Goal: Transaction & Acquisition: Purchase product/service

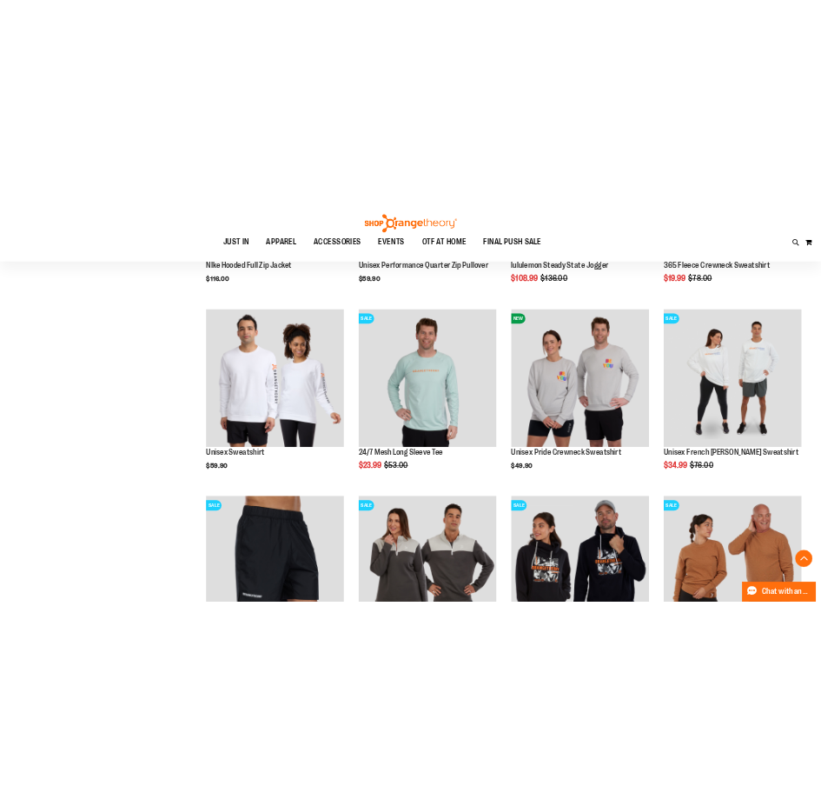
scroll to position [900, 0]
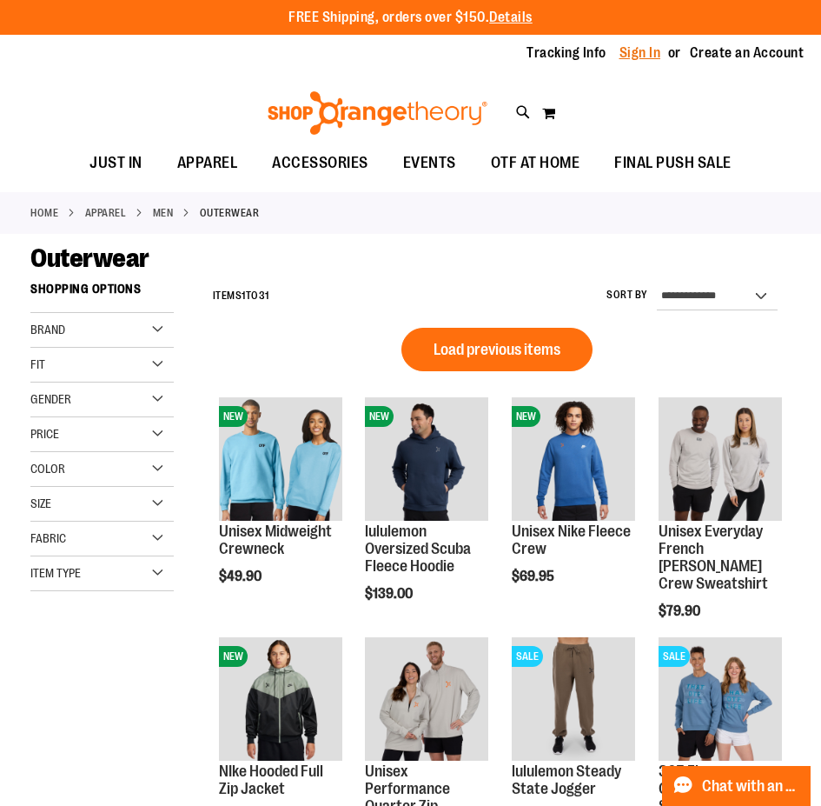
type input "**********"
click at [631, 56] on link "Sign In" at bounding box center [641, 52] width 42 height 19
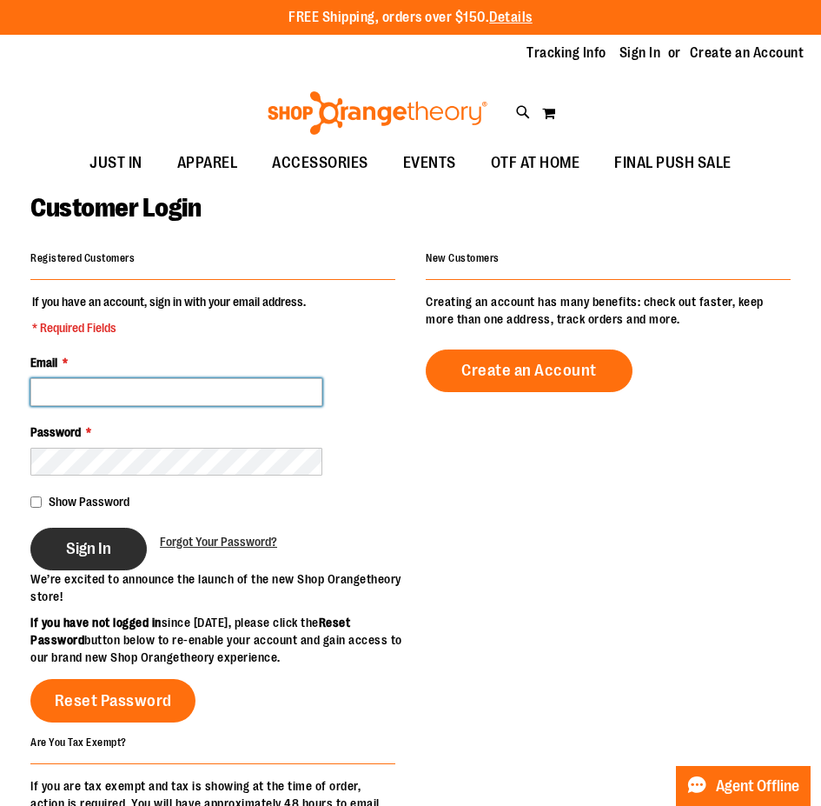
type input "**********"
click at [115, 545] on button "Sign In" at bounding box center [88, 549] width 116 height 43
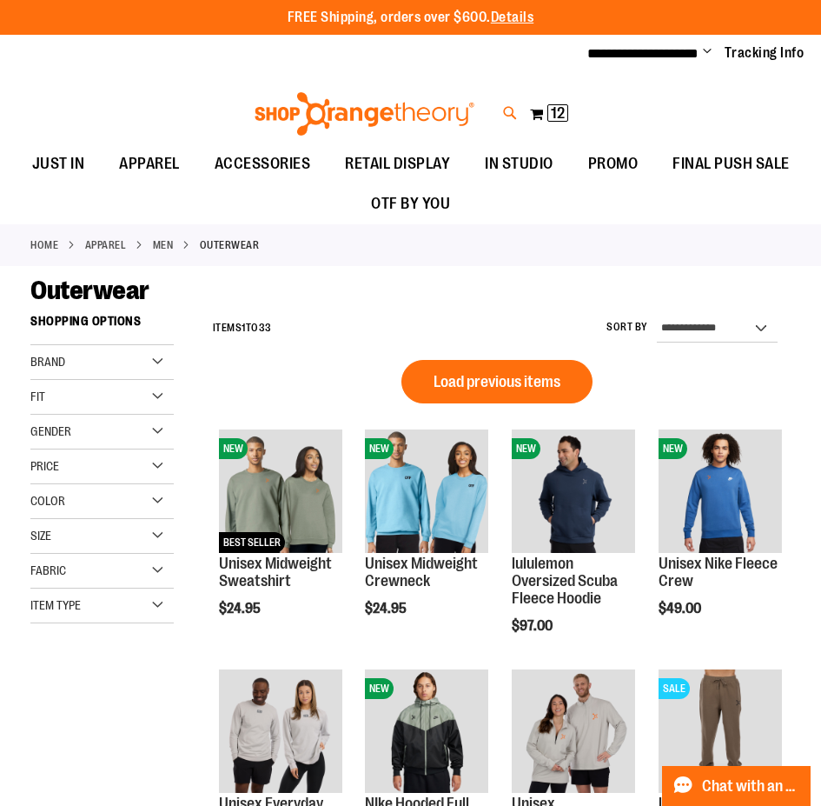
type input "**********"
click at [514, 113] on icon at bounding box center [510, 113] width 15 height 20
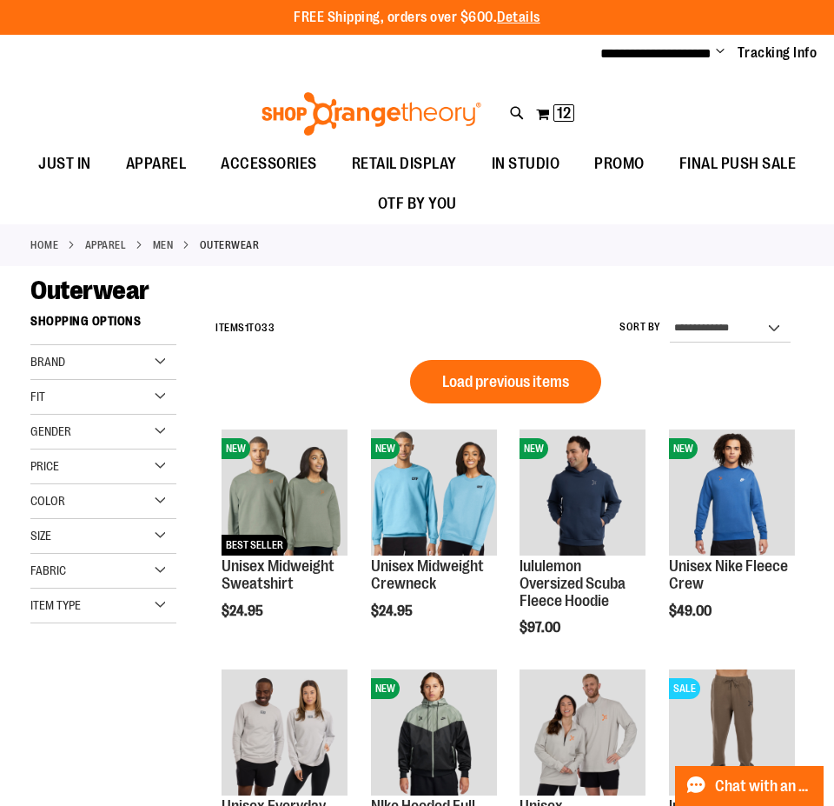
click at [331, 205] on div "Cropped Sweatshirt $29.95 60% Cotton / 40% Polyester 1x1 rib knit at cuff, coll…" at bounding box center [354, 218] width 298 height 56
type input "*******"
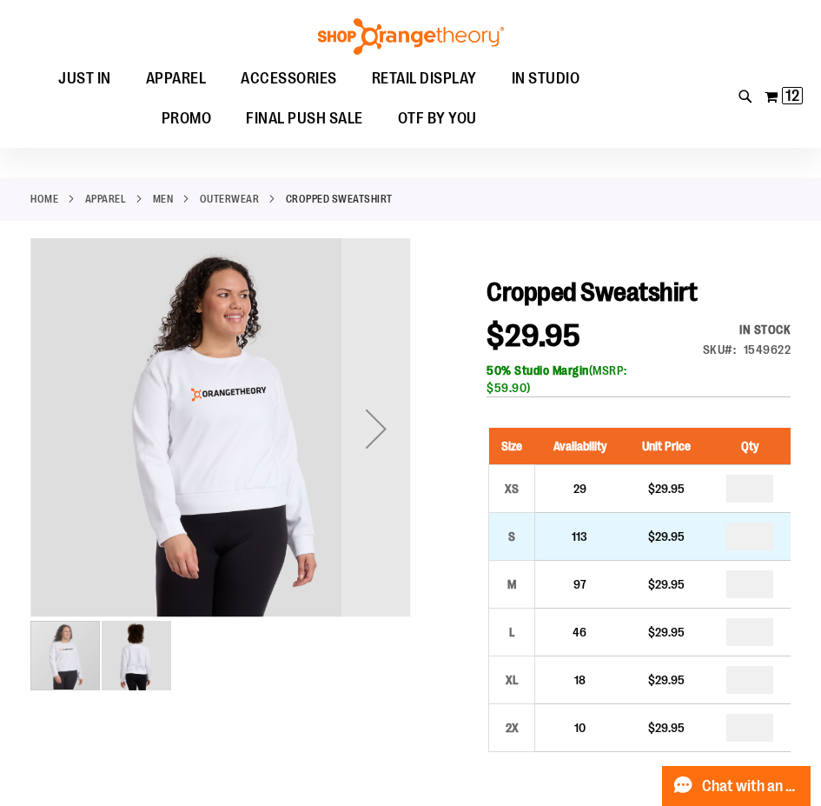
scroll to position [86, 0]
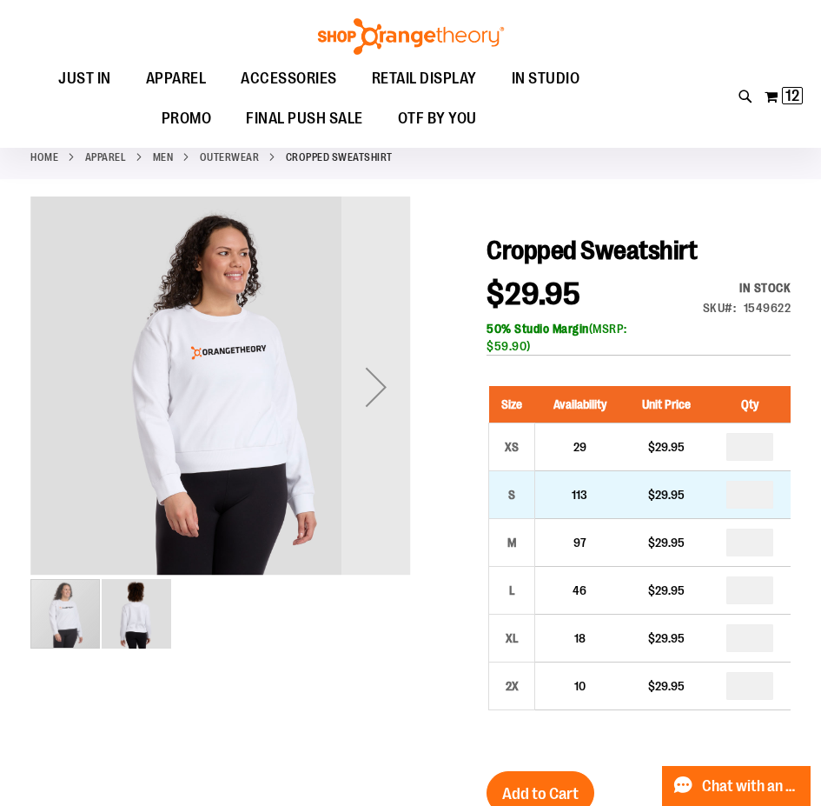
type input "**********"
click at [745, 487] on input "number" at bounding box center [750, 495] width 47 height 28
type input "*"
click at [745, 487] on input "*" at bounding box center [750, 495] width 47 height 28
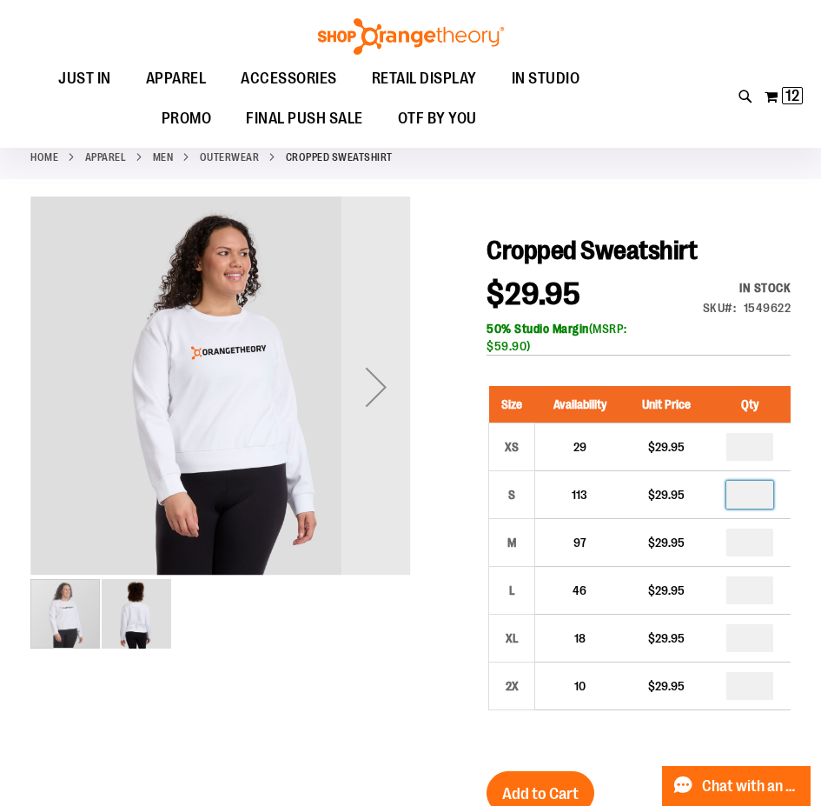
click at [709, 330] on div "50% Studio Margin (MSRP: $59.90)" at bounding box center [639, 337] width 304 height 35
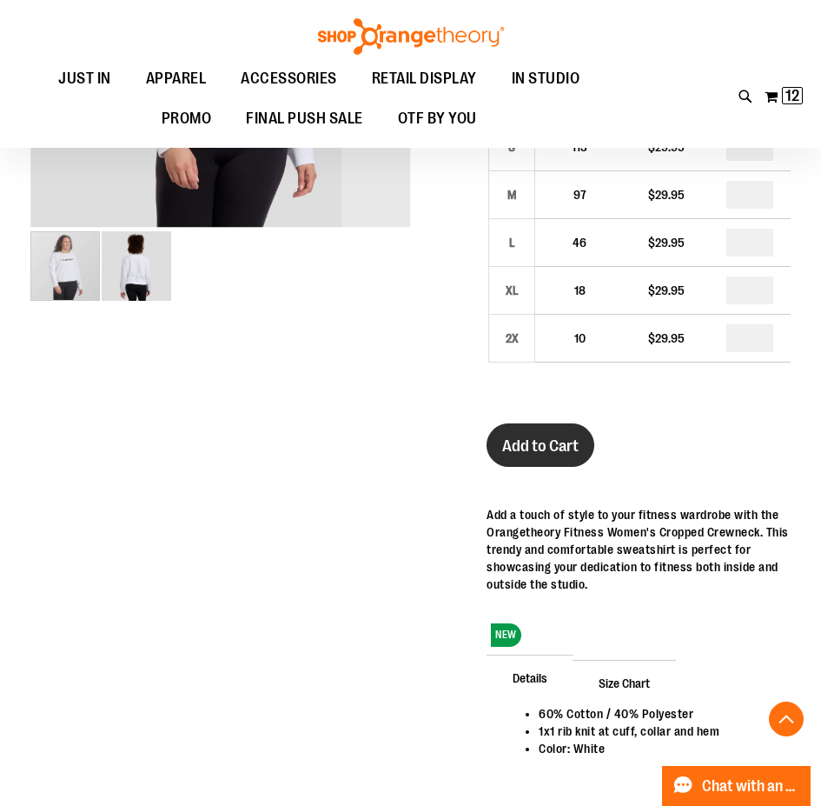
click at [549, 436] on span "Add to Cart" at bounding box center [540, 445] width 76 height 19
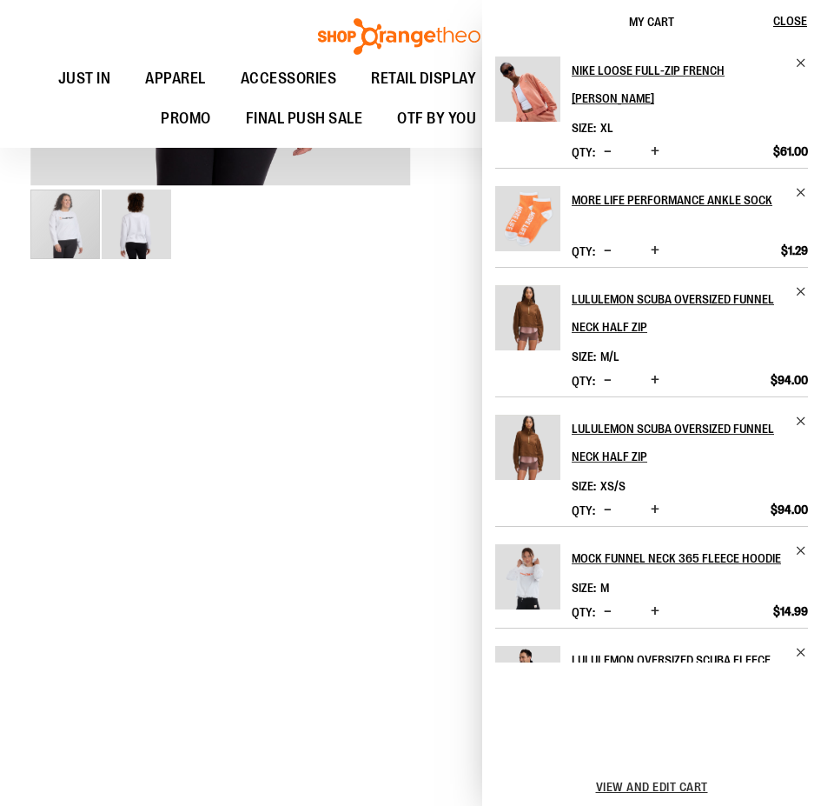
scroll to position [581, 0]
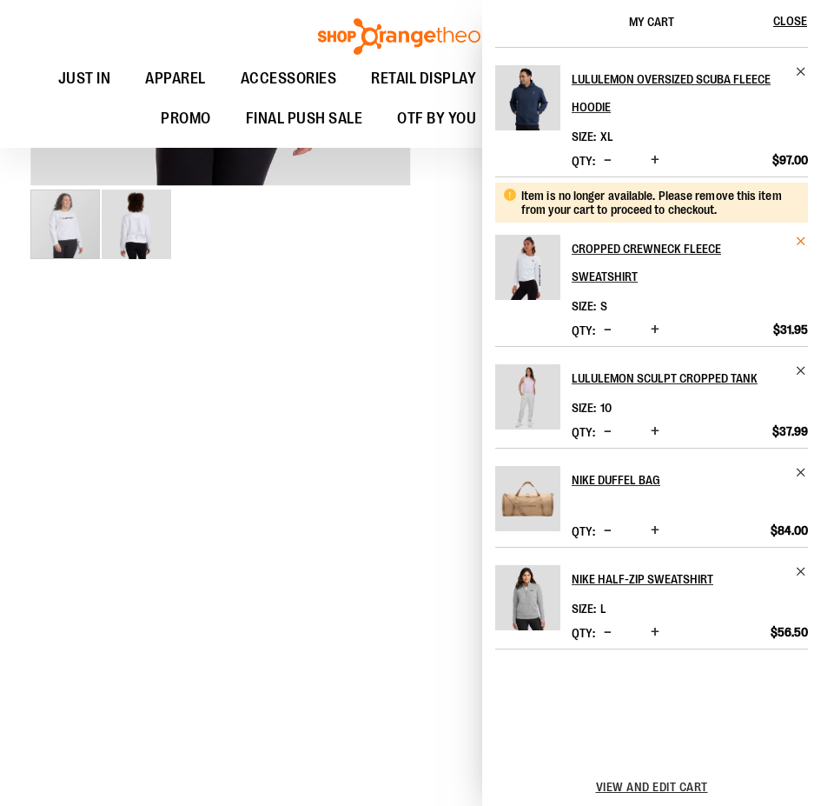
click at [795, 235] on span "Remove item" at bounding box center [801, 241] width 13 height 13
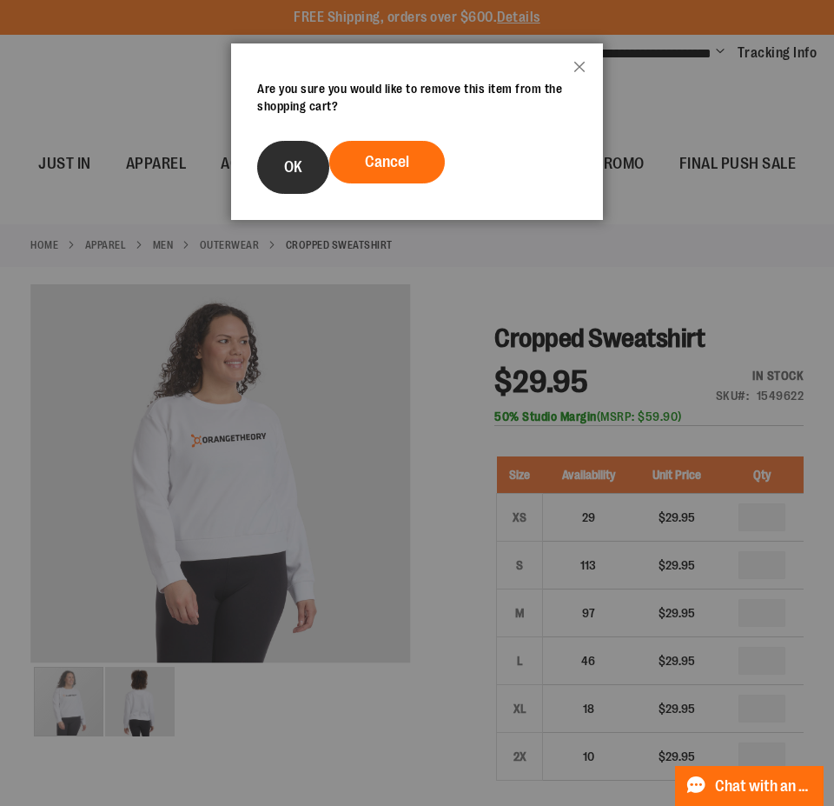
click at [264, 167] on button "OK" at bounding box center [293, 167] width 72 height 53
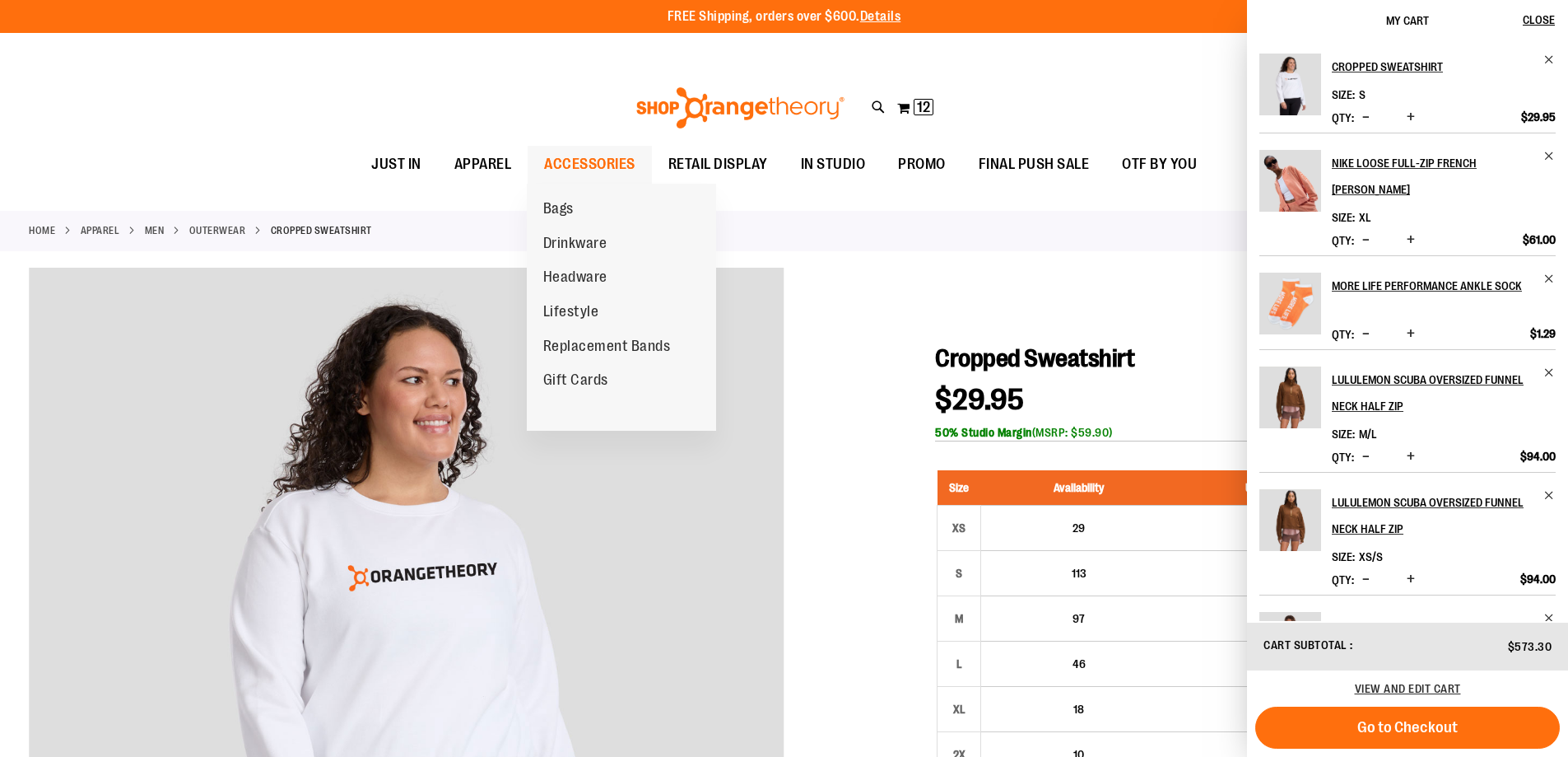
click at [587, 161] on span "ACCESSORIES" at bounding box center [589, 164] width 91 height 37
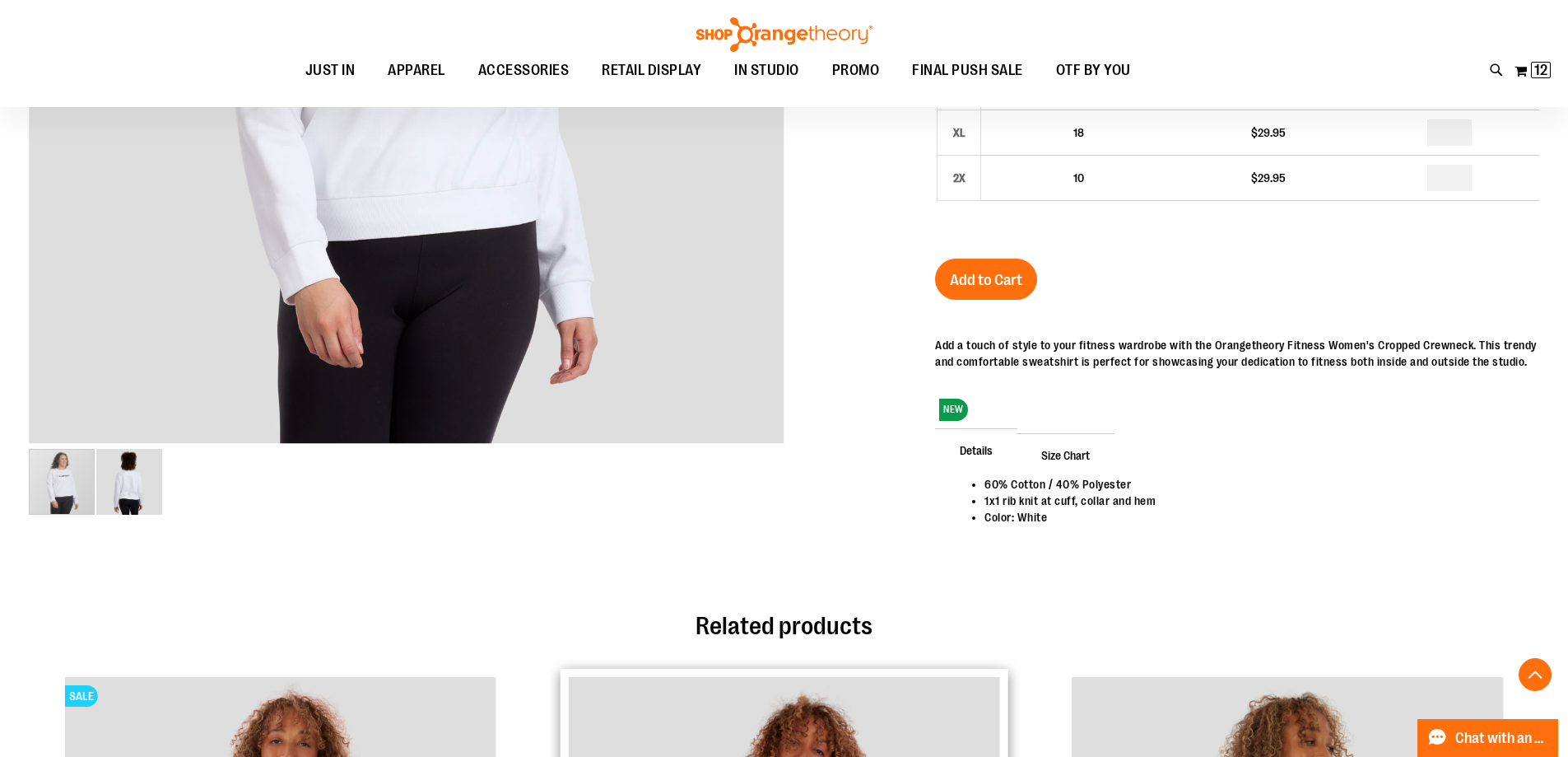
scroll to position [1153, 0]
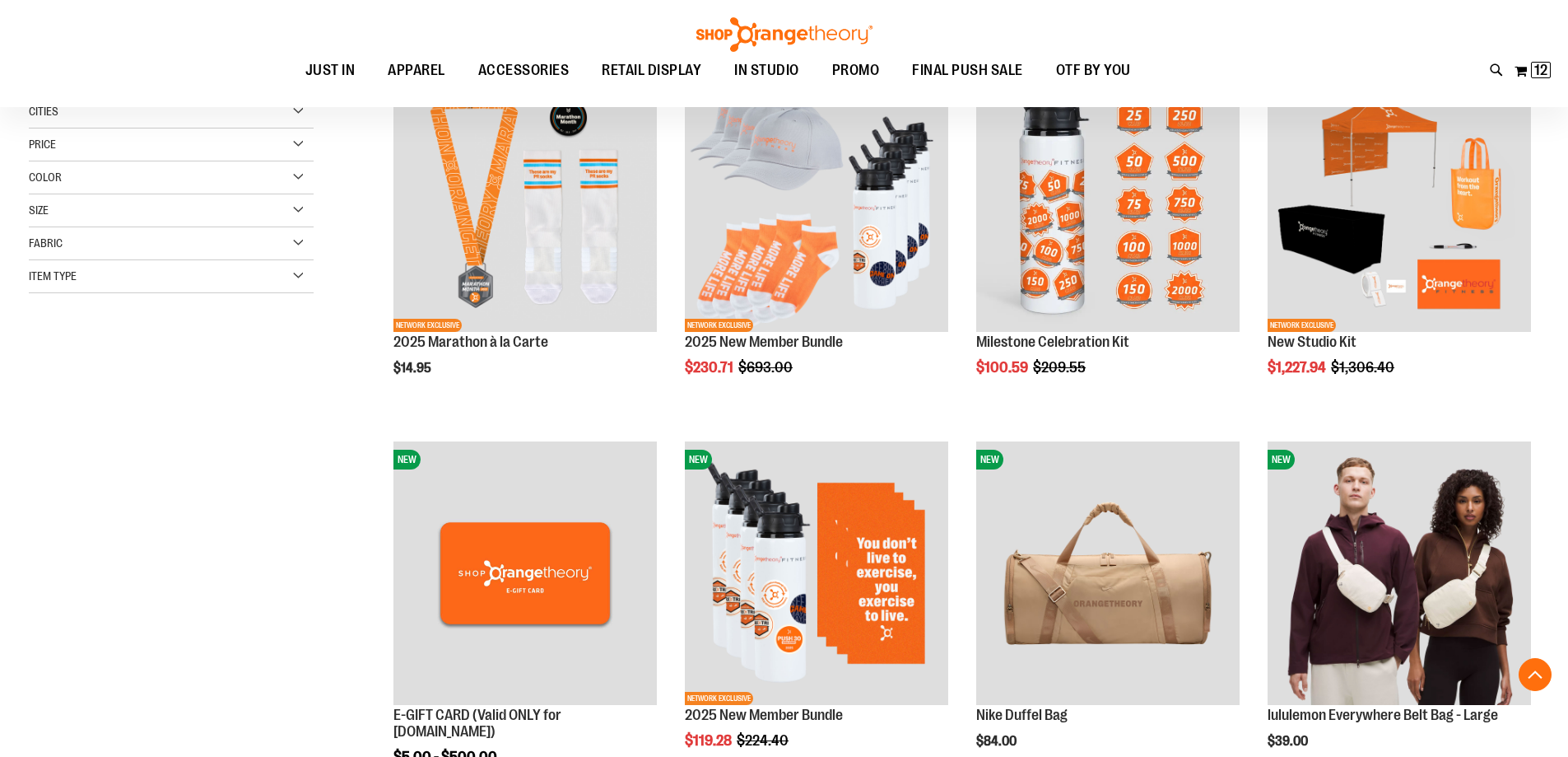
scroll to position [329, 0]
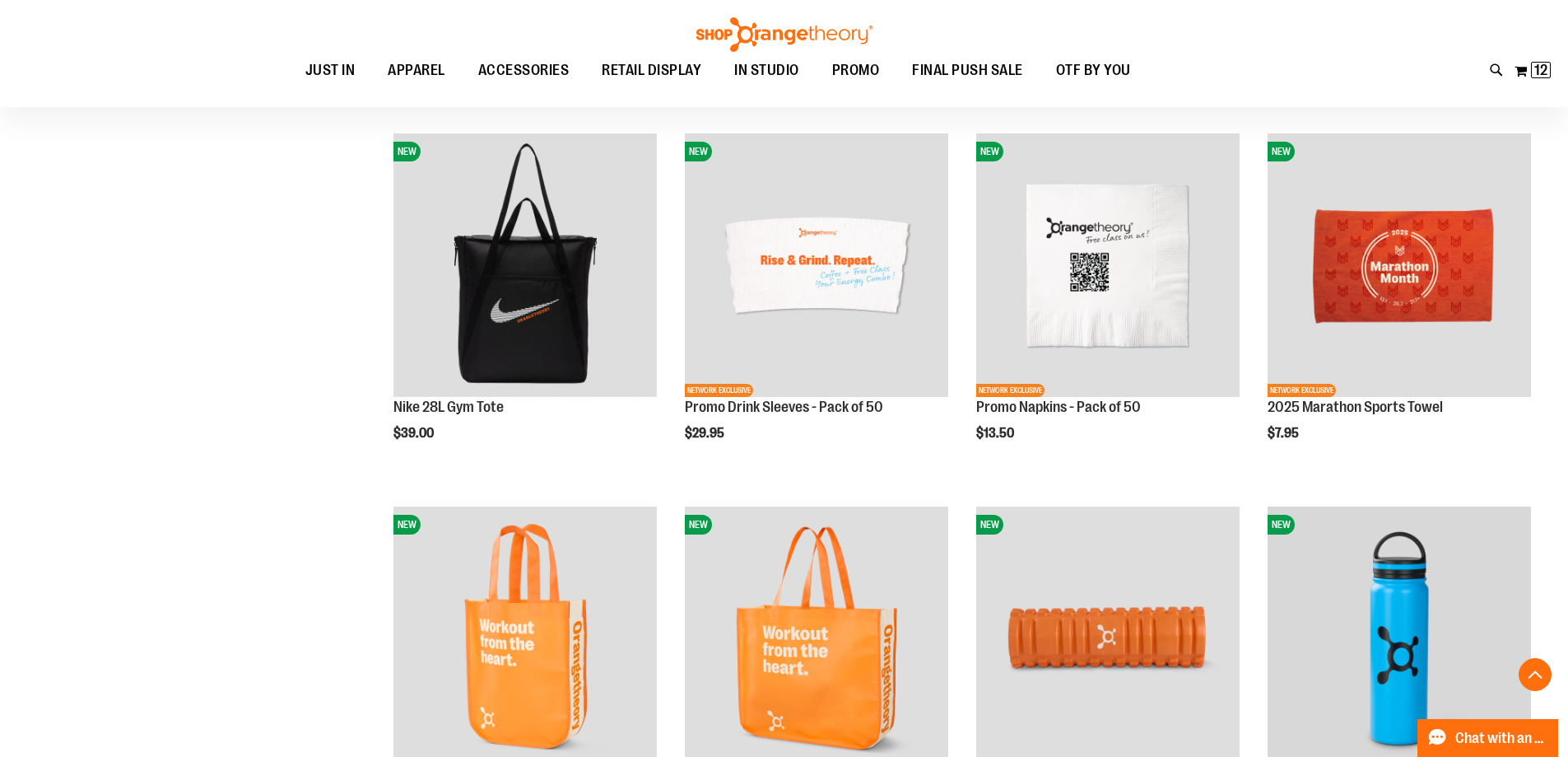
scroll to position [1532, 0]
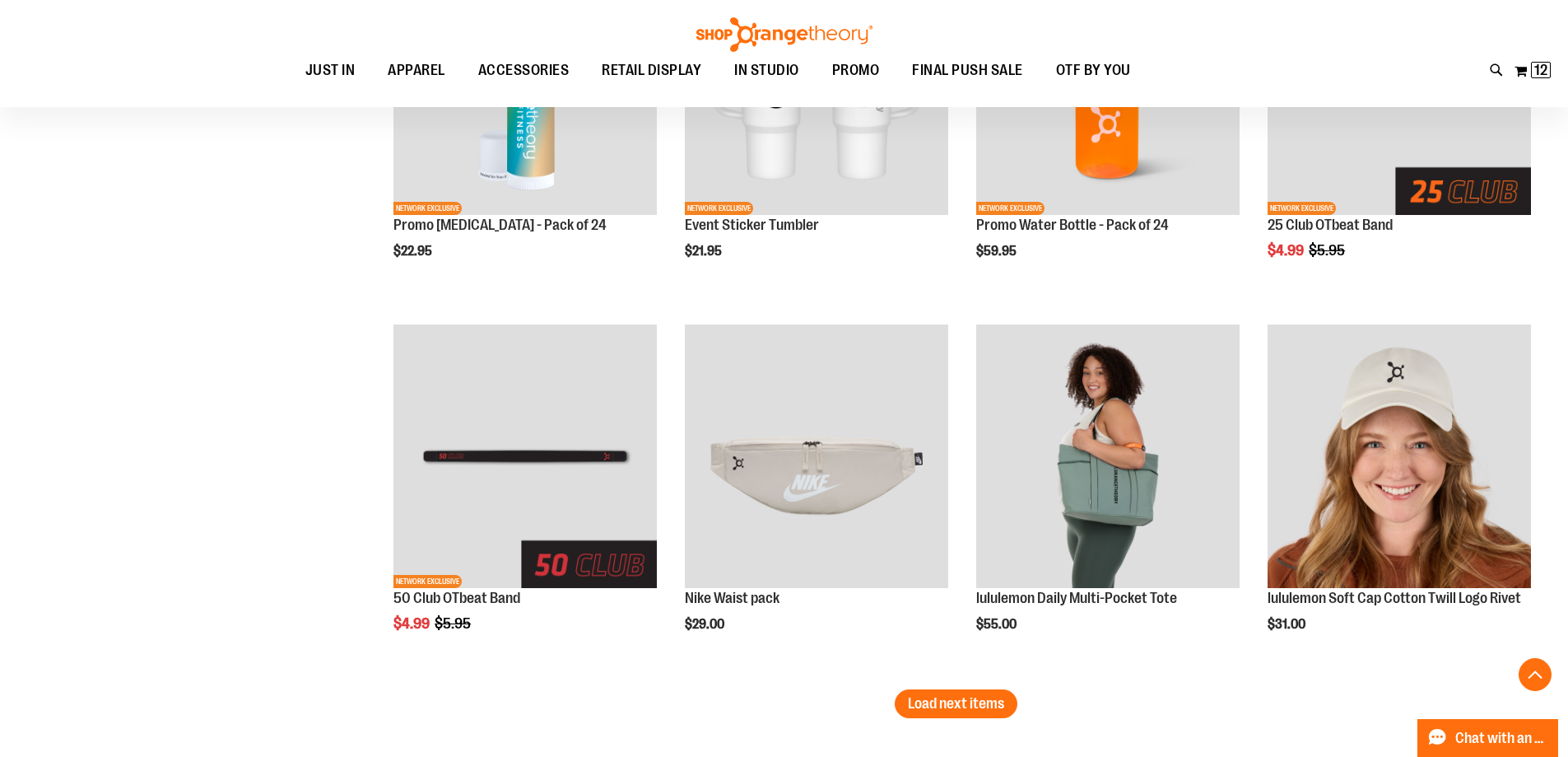
scroll to position [3179, 0]
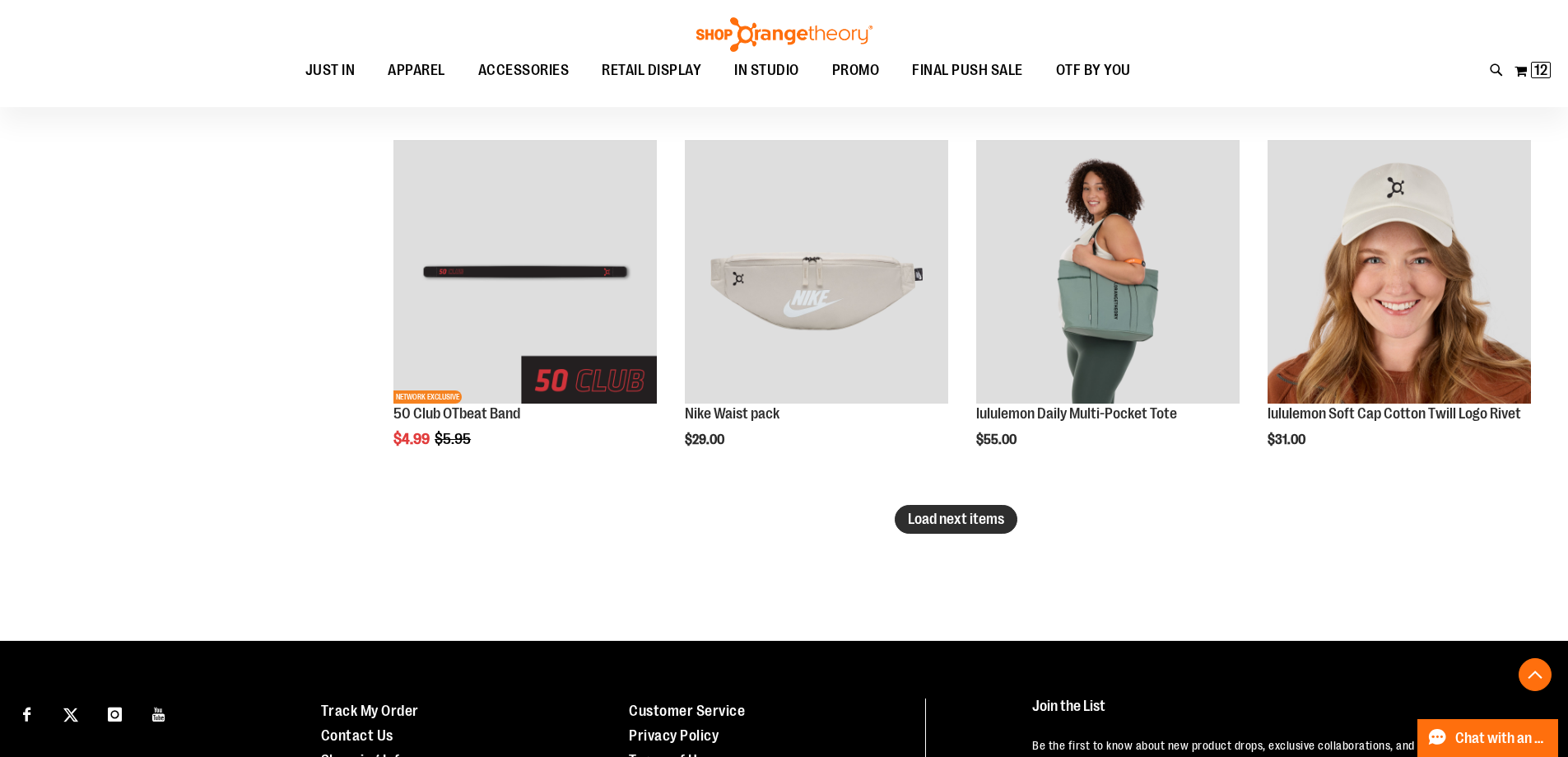
type input "**********"
click at [947, 526] on span "Load next items" at bounding box center [956, 518] width 97 height 16
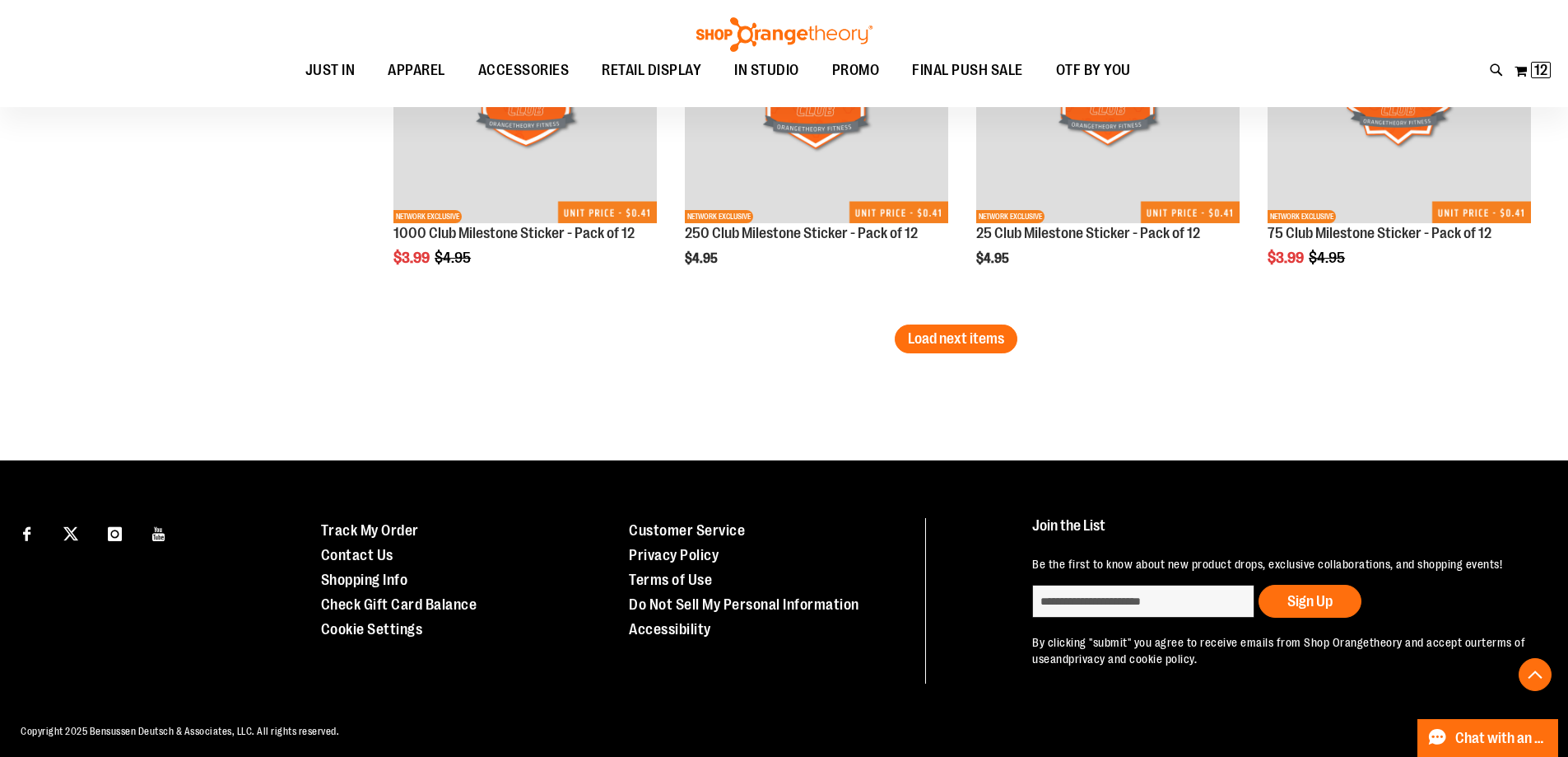
scroll to position [4406, 0]
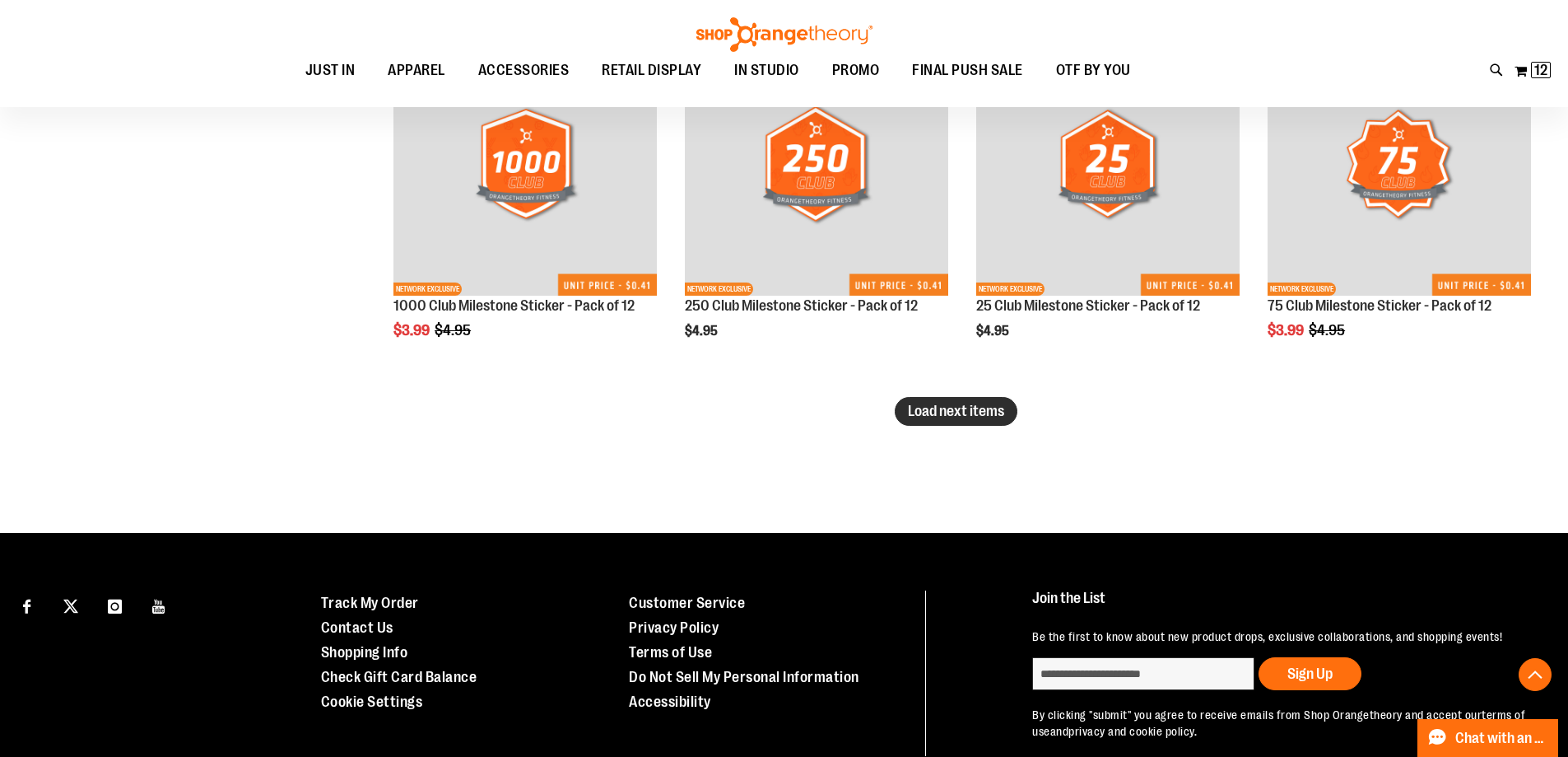
click at [959, 404] on span "Load next items" at bounding box center [956, 410] width 97 height 16
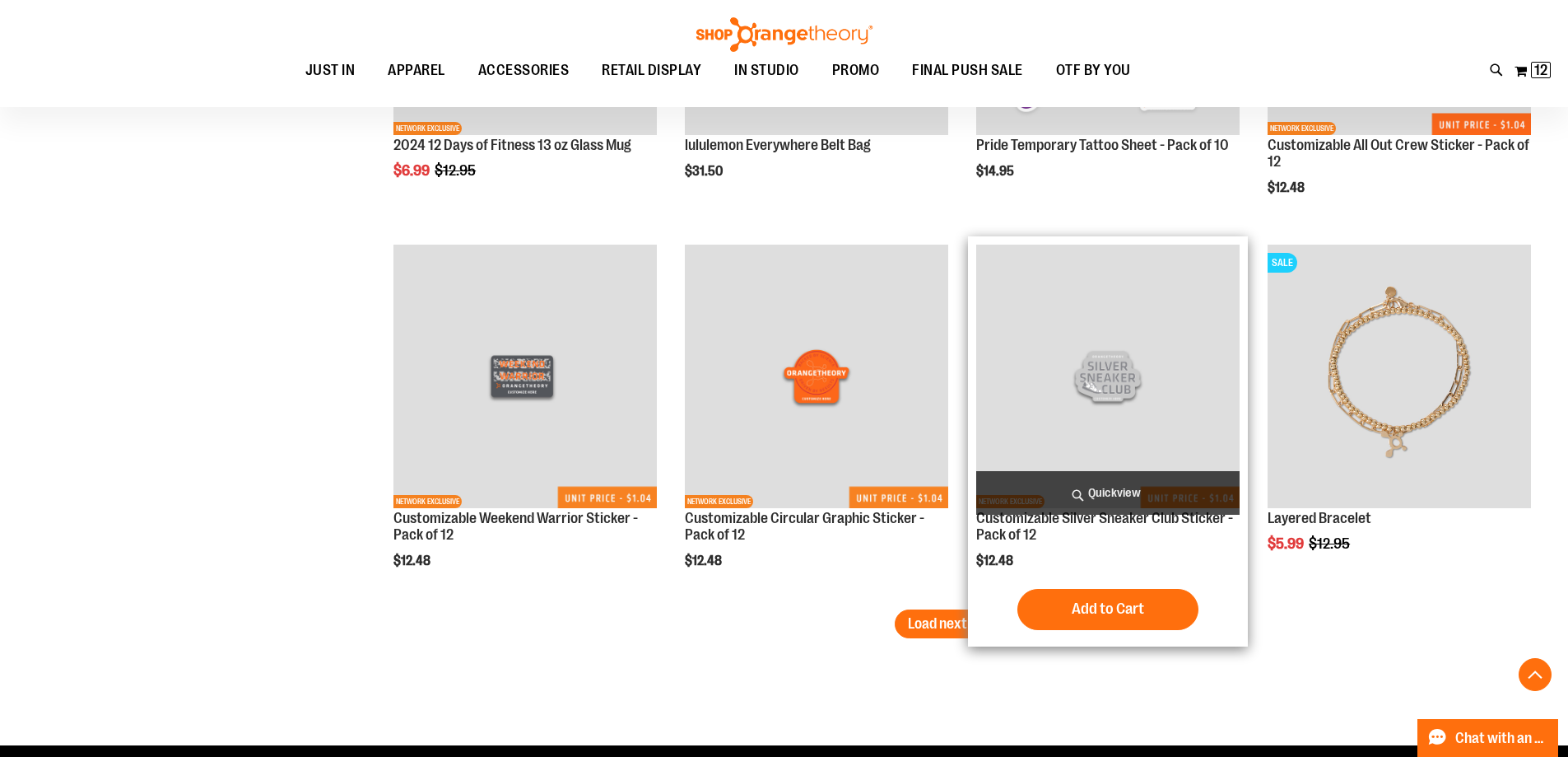
scroll to position [5394, 0]
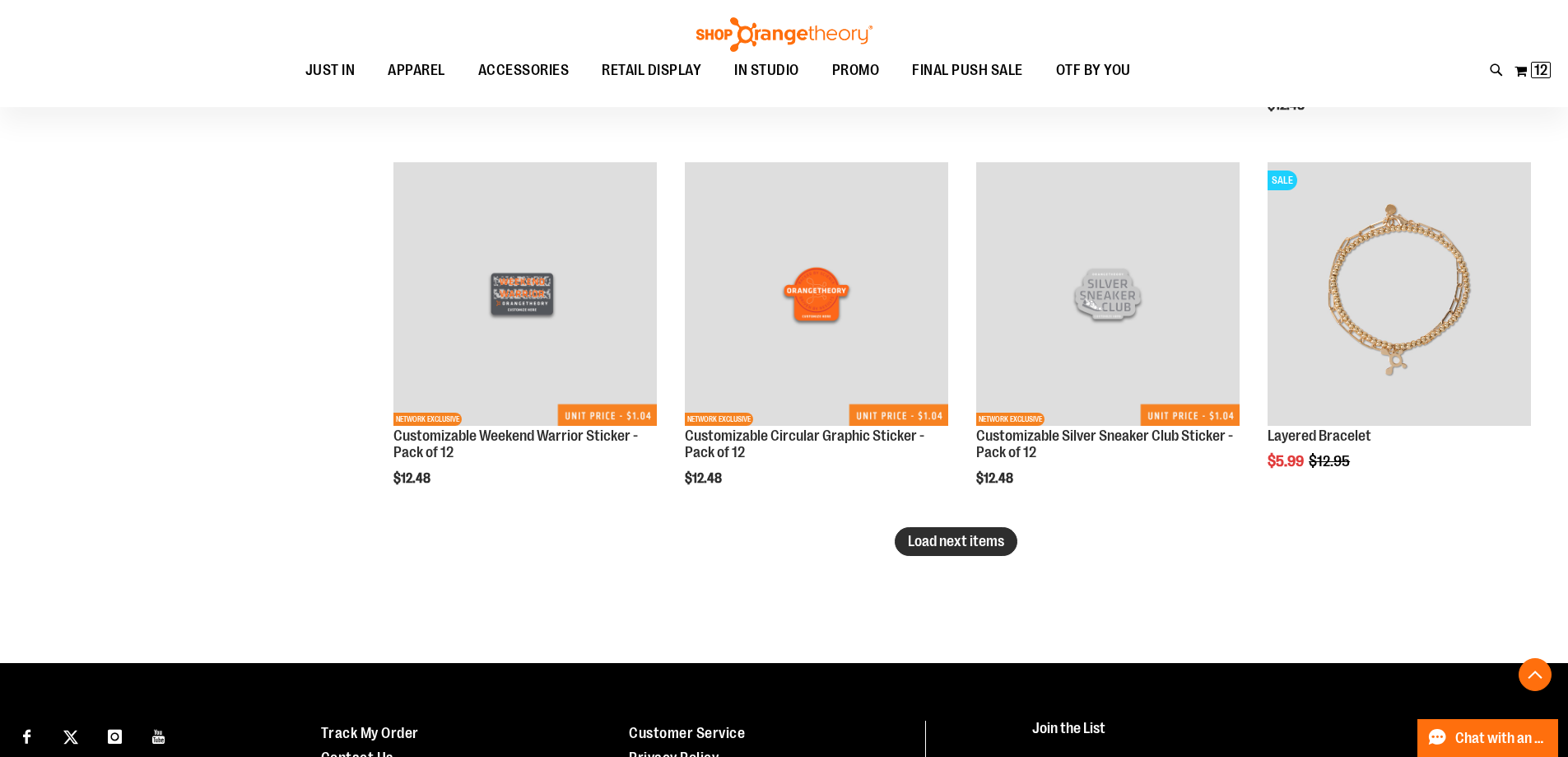
click at [942, 548] on span "Load next items" at bounding box center [956, 540] width 97 height 16
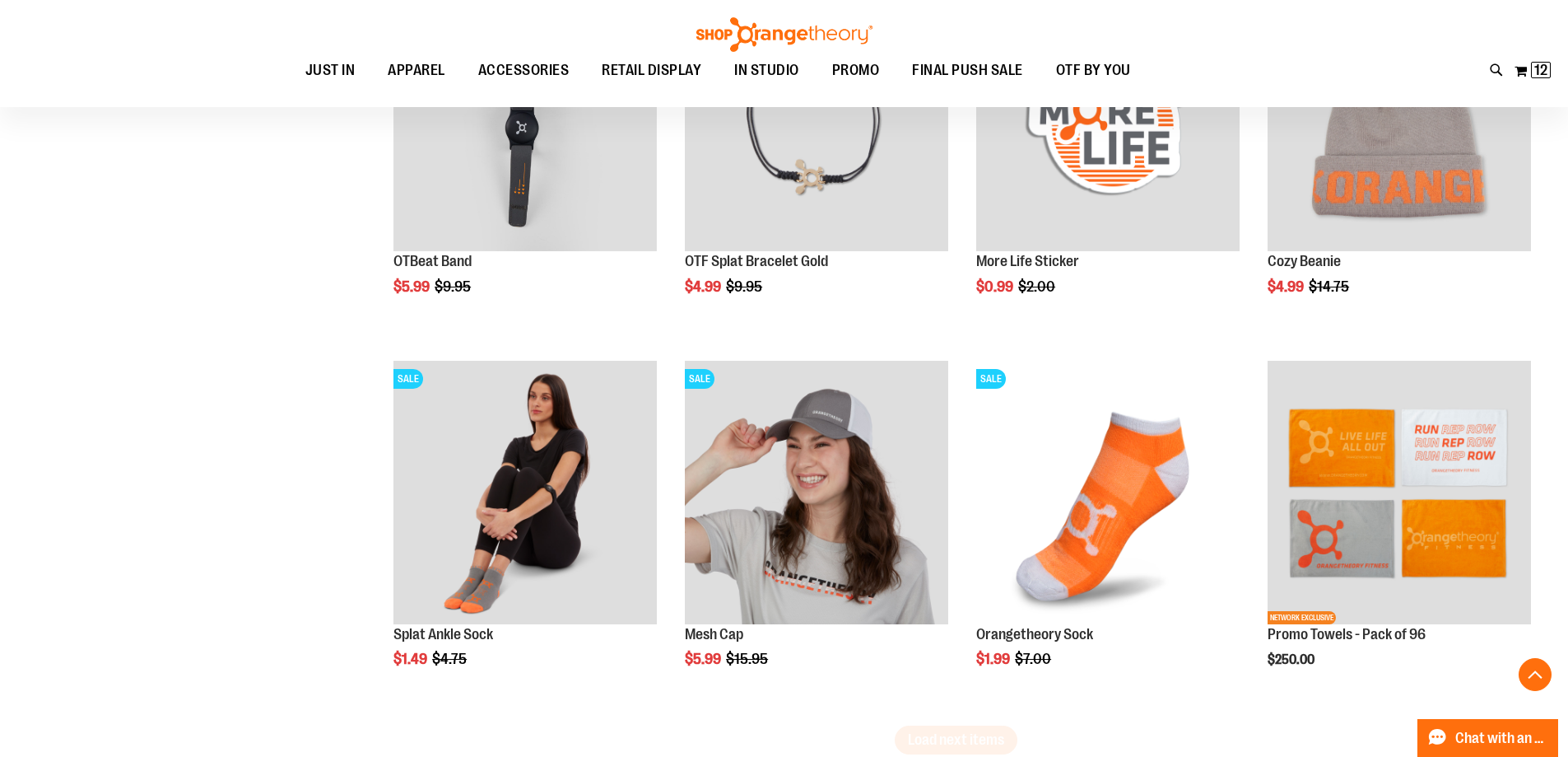
scroll to position [6418, 0]
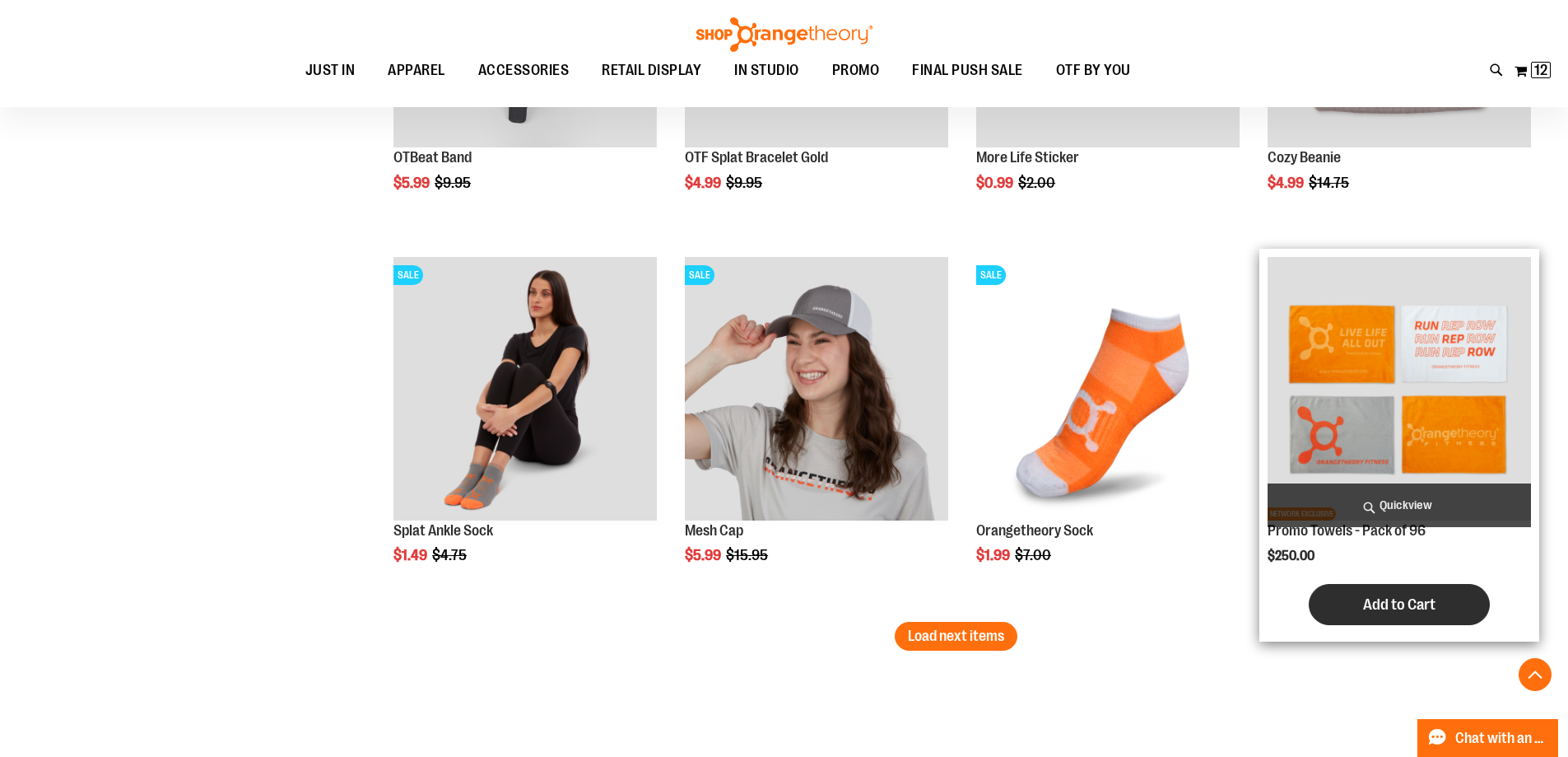
click at [1434, 604] on span "Add to Cart" at bounding box center [1399, 604] width 72 height 18
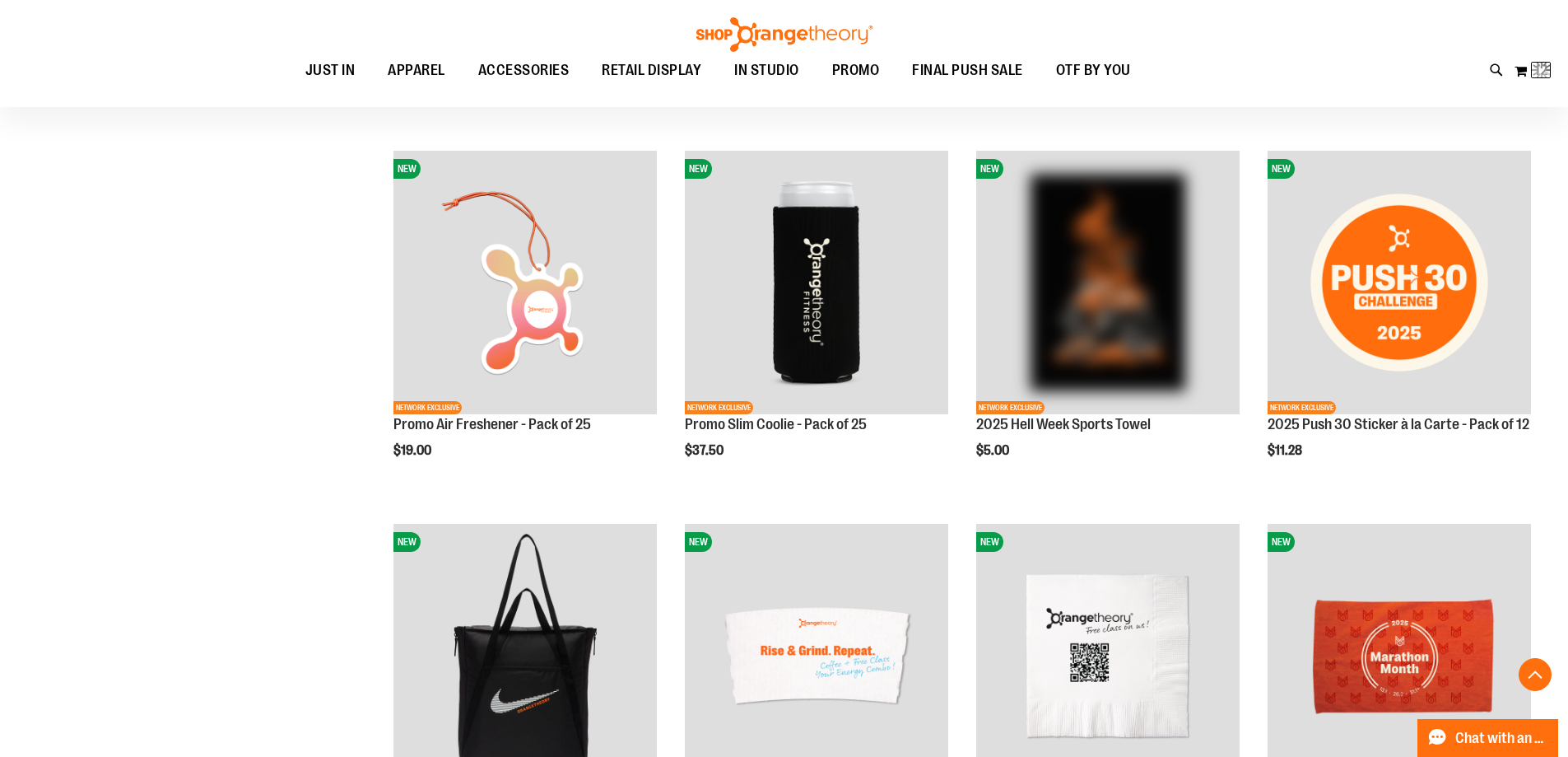
scroll to position [406, 0]
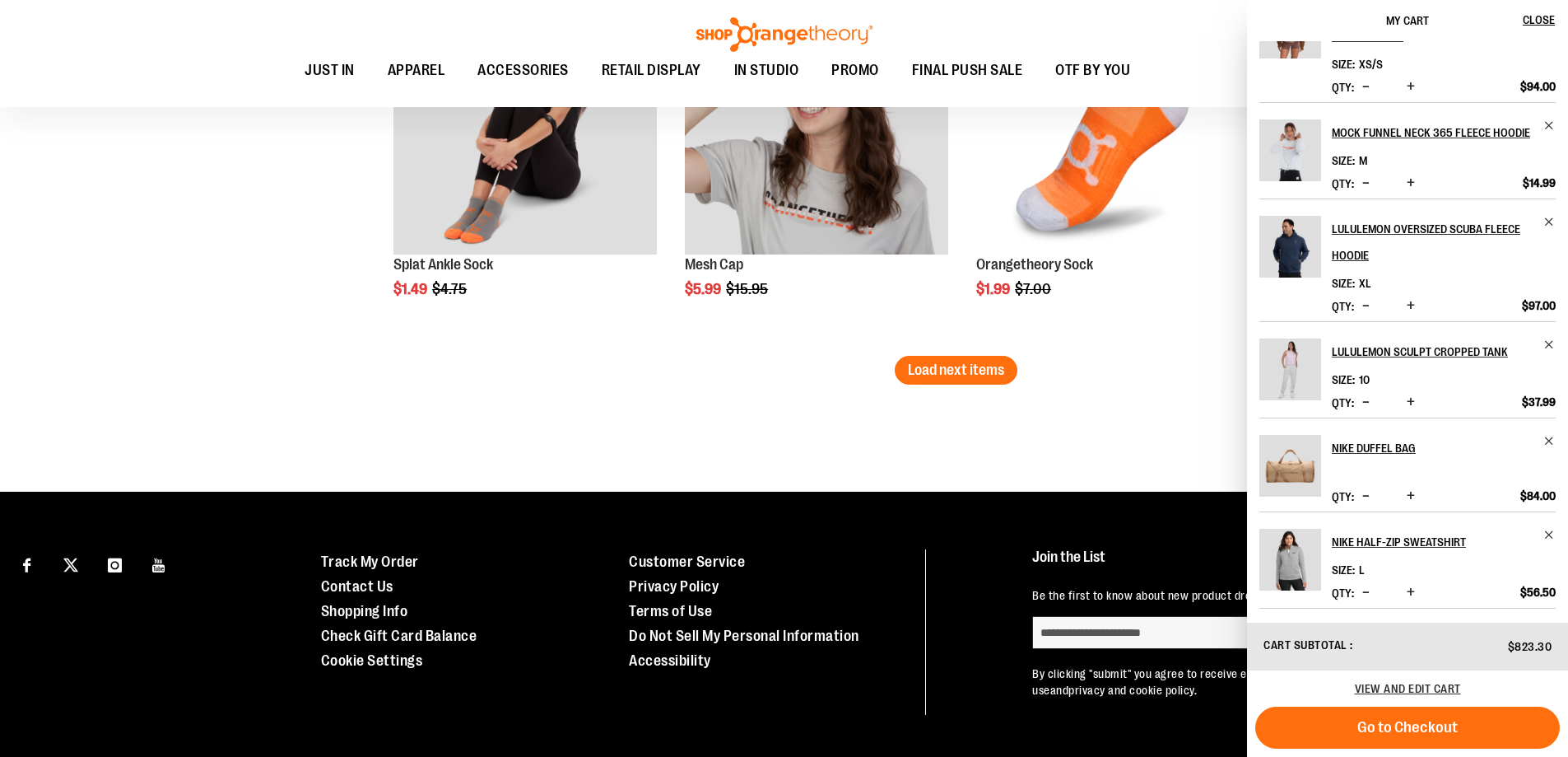
scroll to position [6726, 0]
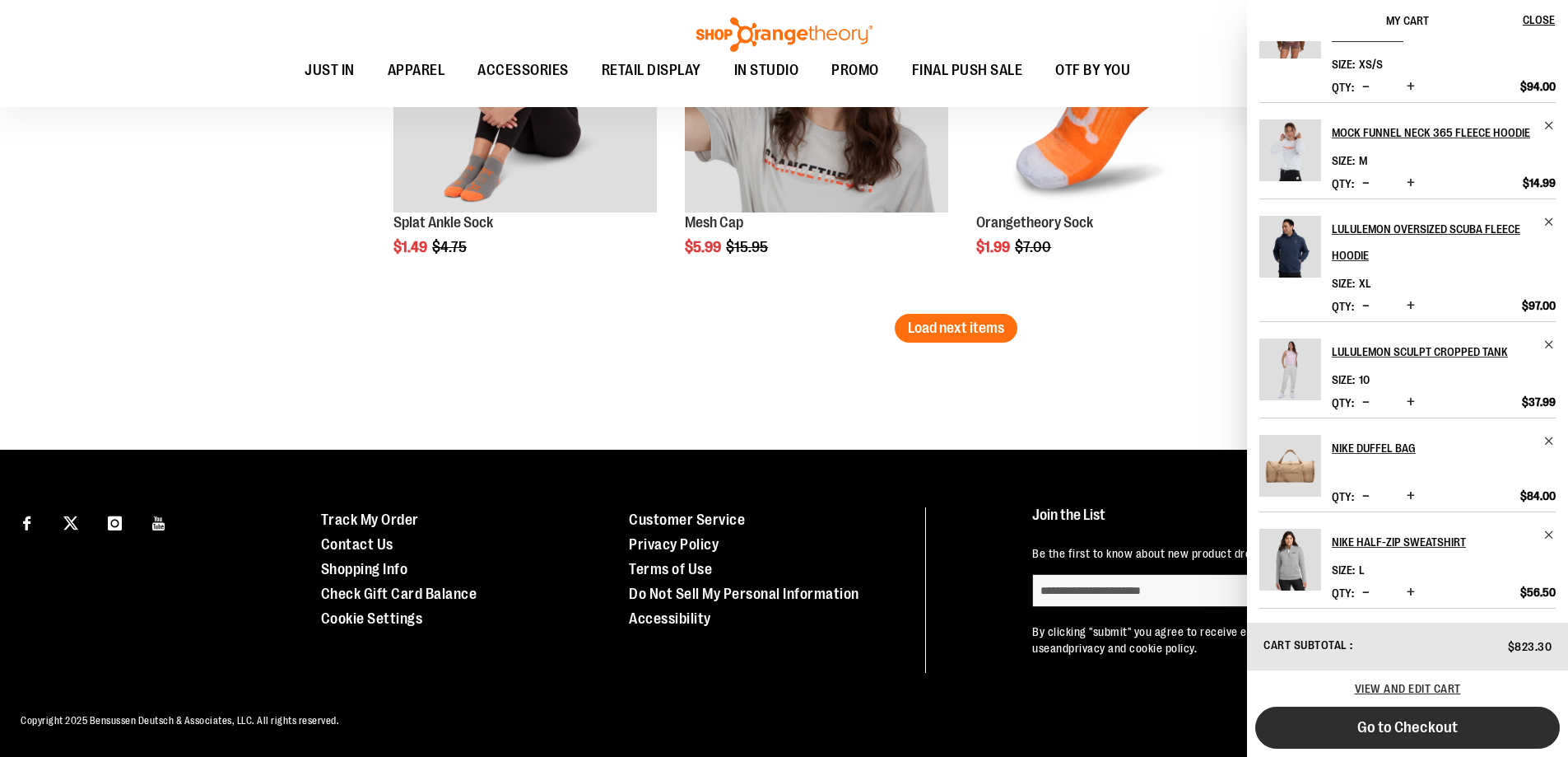
click at [1451, 723] on span "Go to Checkout" at bounding box center [1407, 727] width 100 height 18
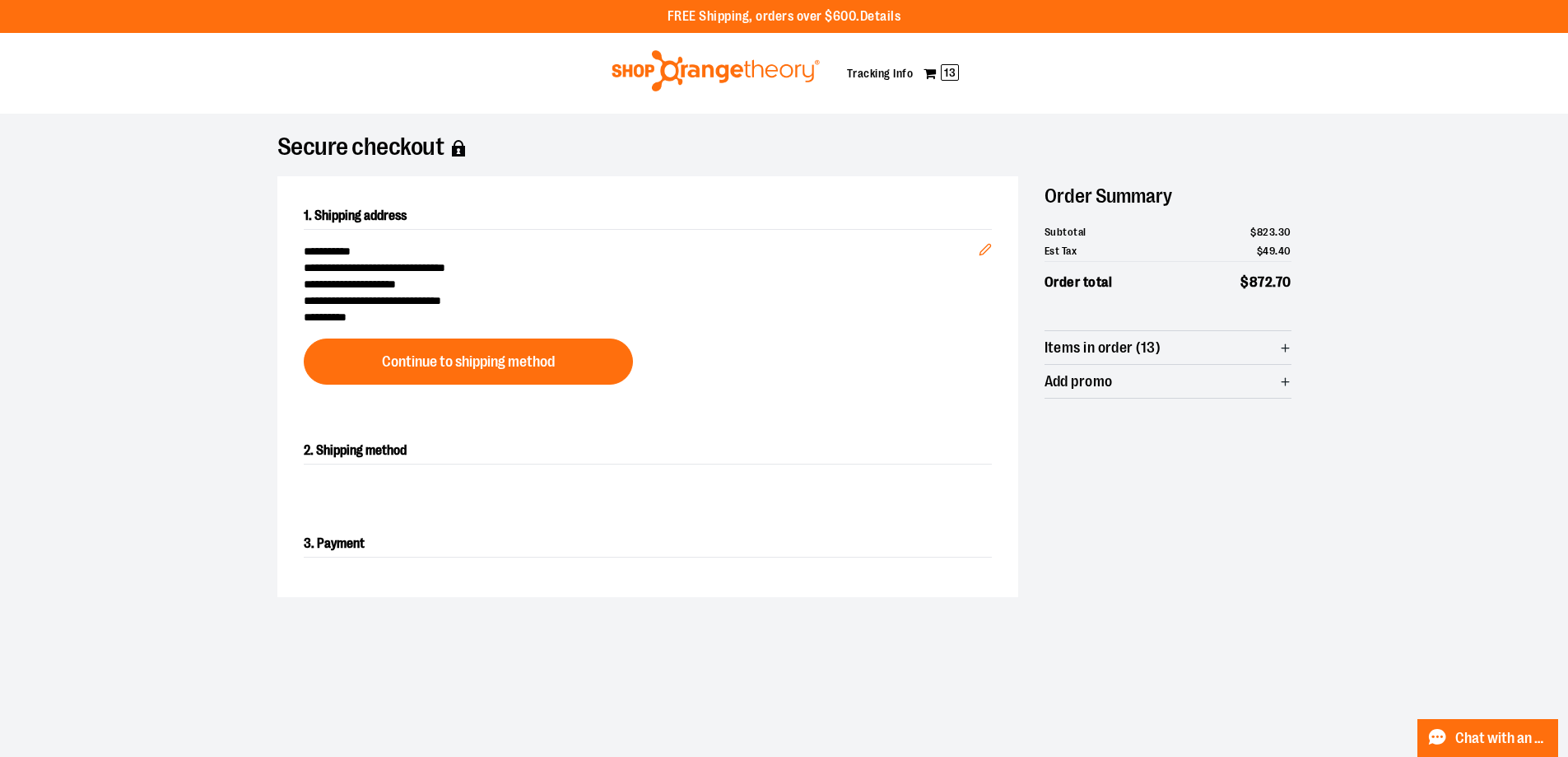
click at [381, 384] on div "**********" at bounding box center [648, 294] width 740 height 235
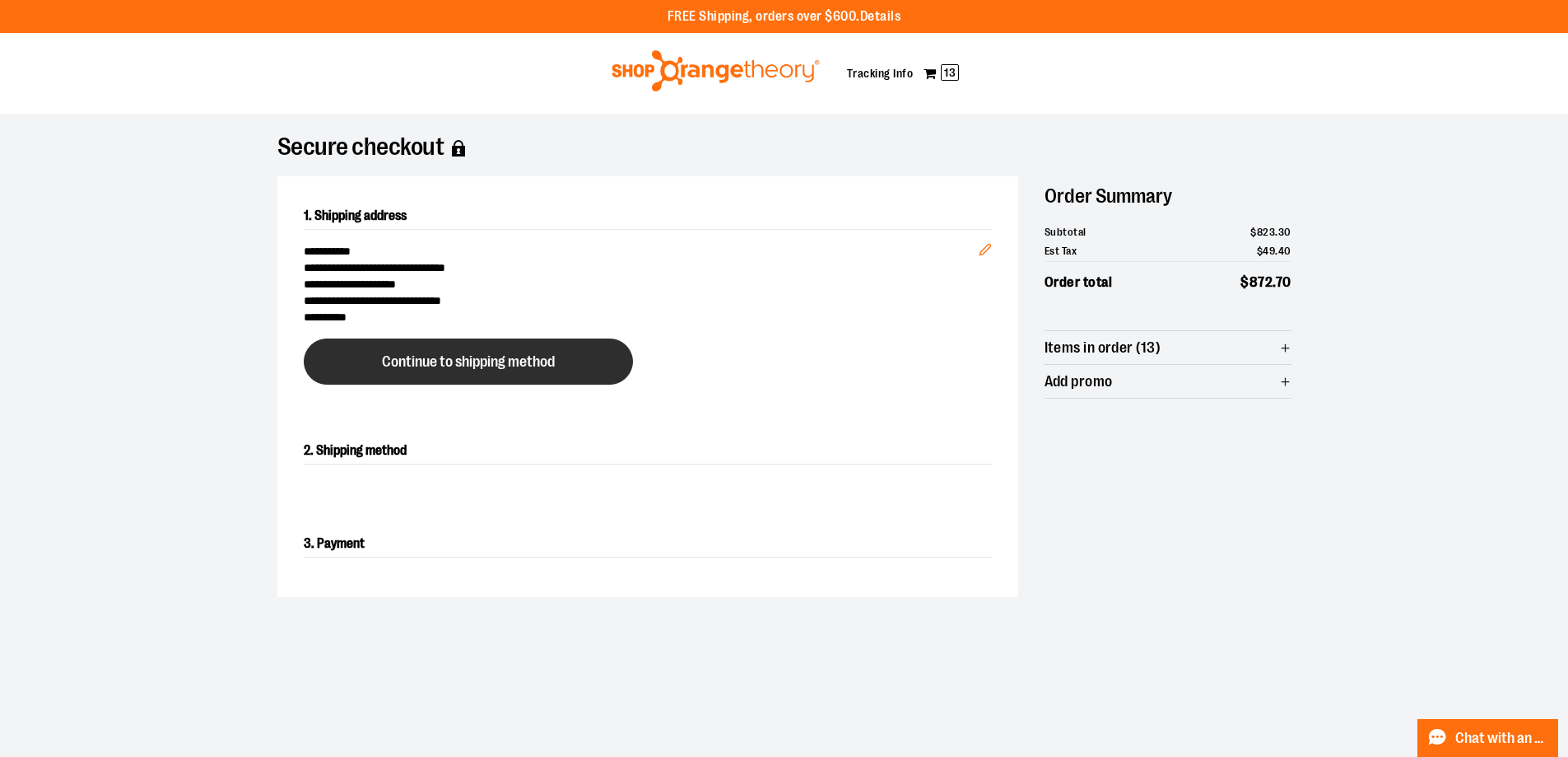
click at [396, 374] on button "Continue to shipping method" at bounding box center [469, 361] width 330 height 46
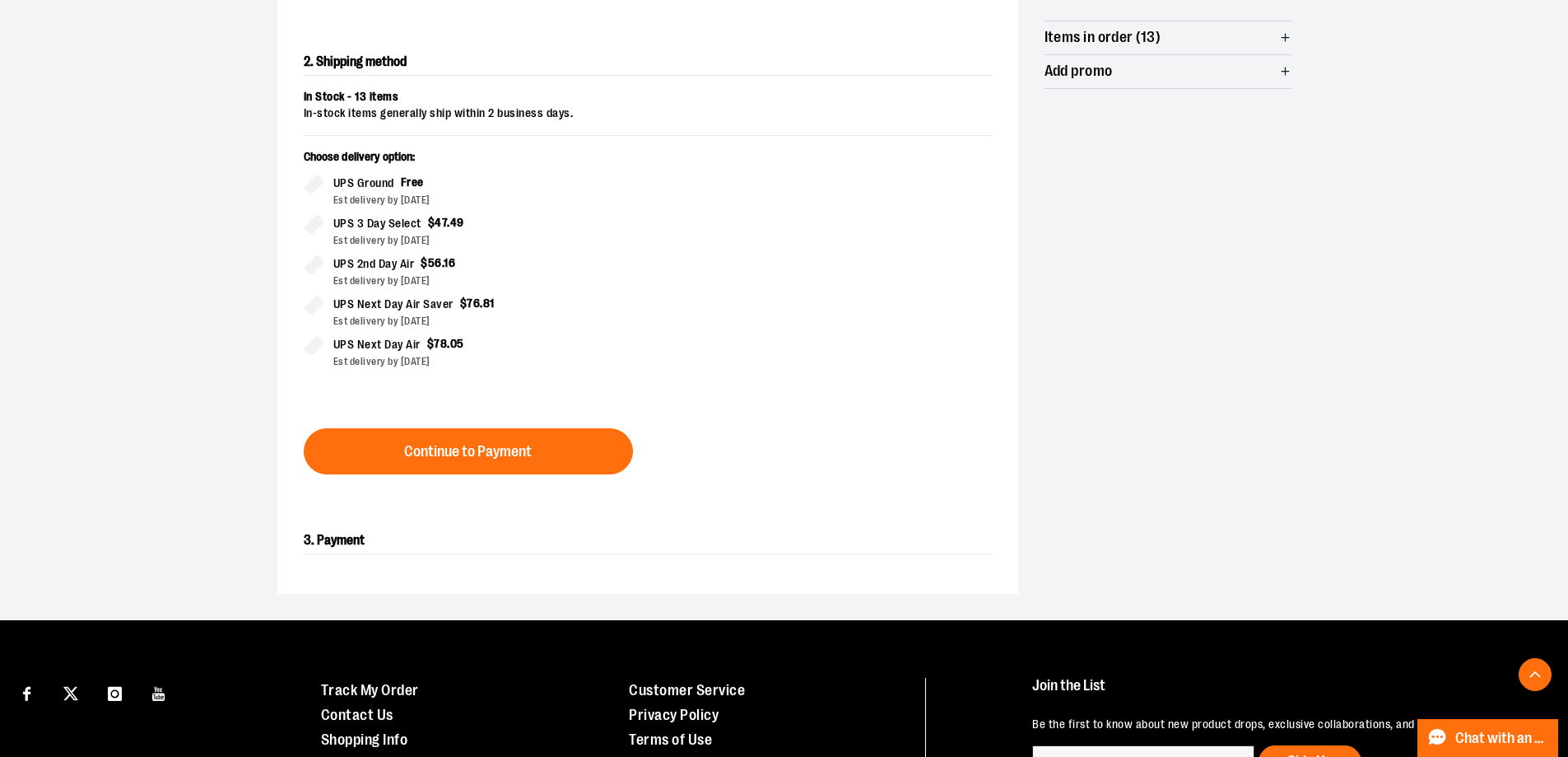
scroll to position [280, 0]
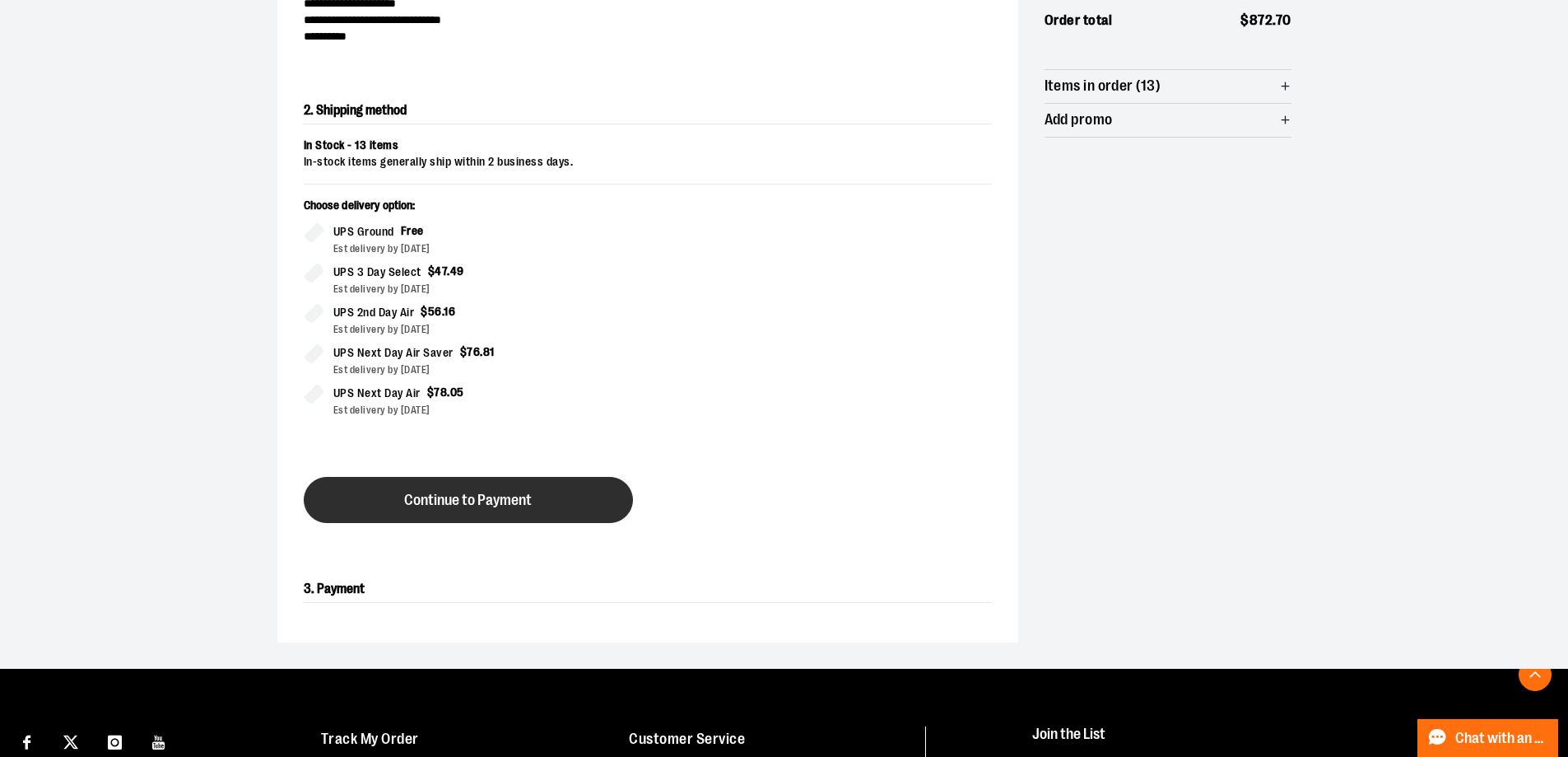
click at [577, 514] on button "Continue to Payment" at bounding box center [469, 499] width 330 height 46
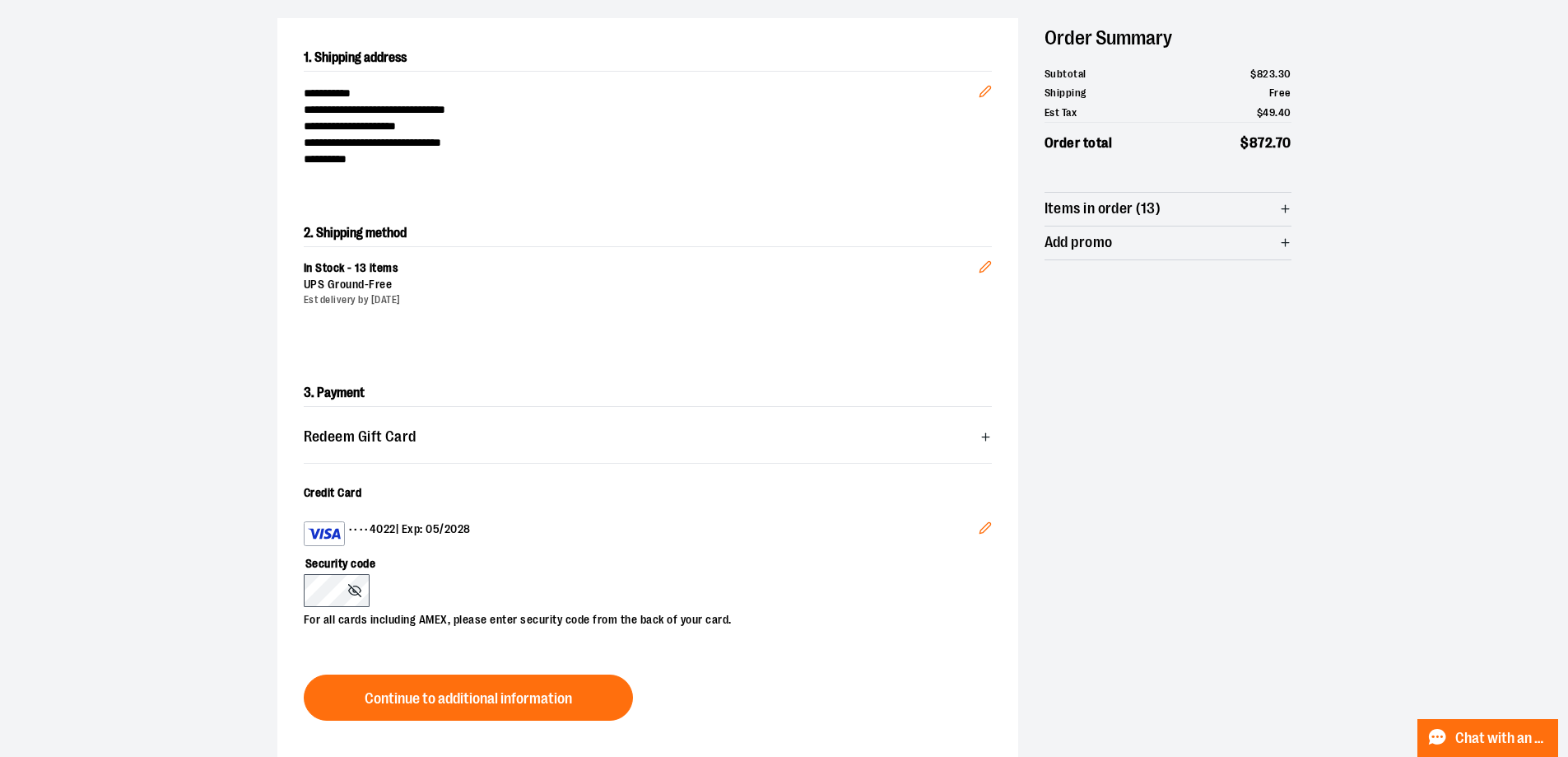
scroll to position [247, 0]
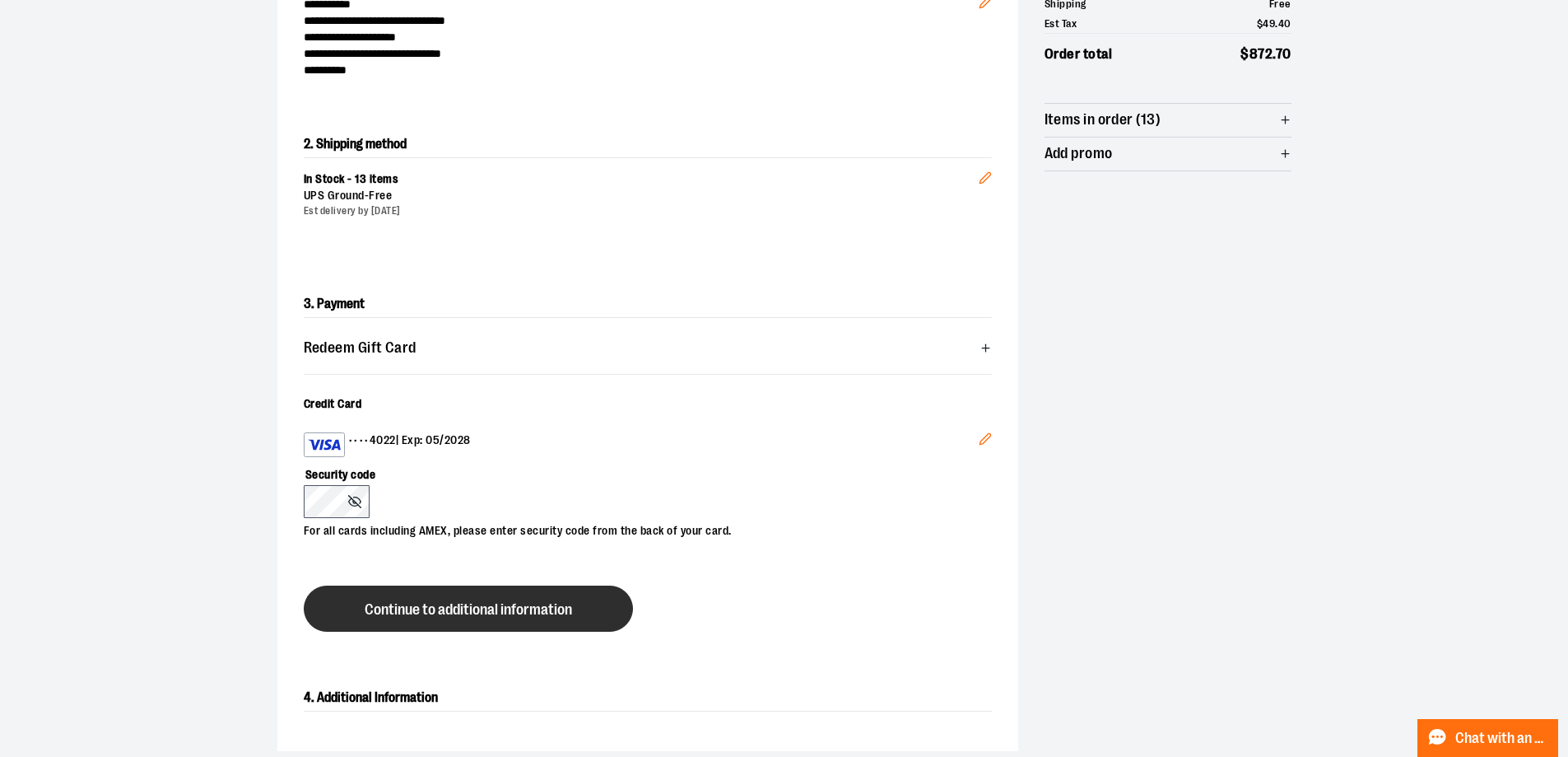
click at [360, 589] on button "Continue to additional information" at bounding box center [469, 608] width 330 height 46
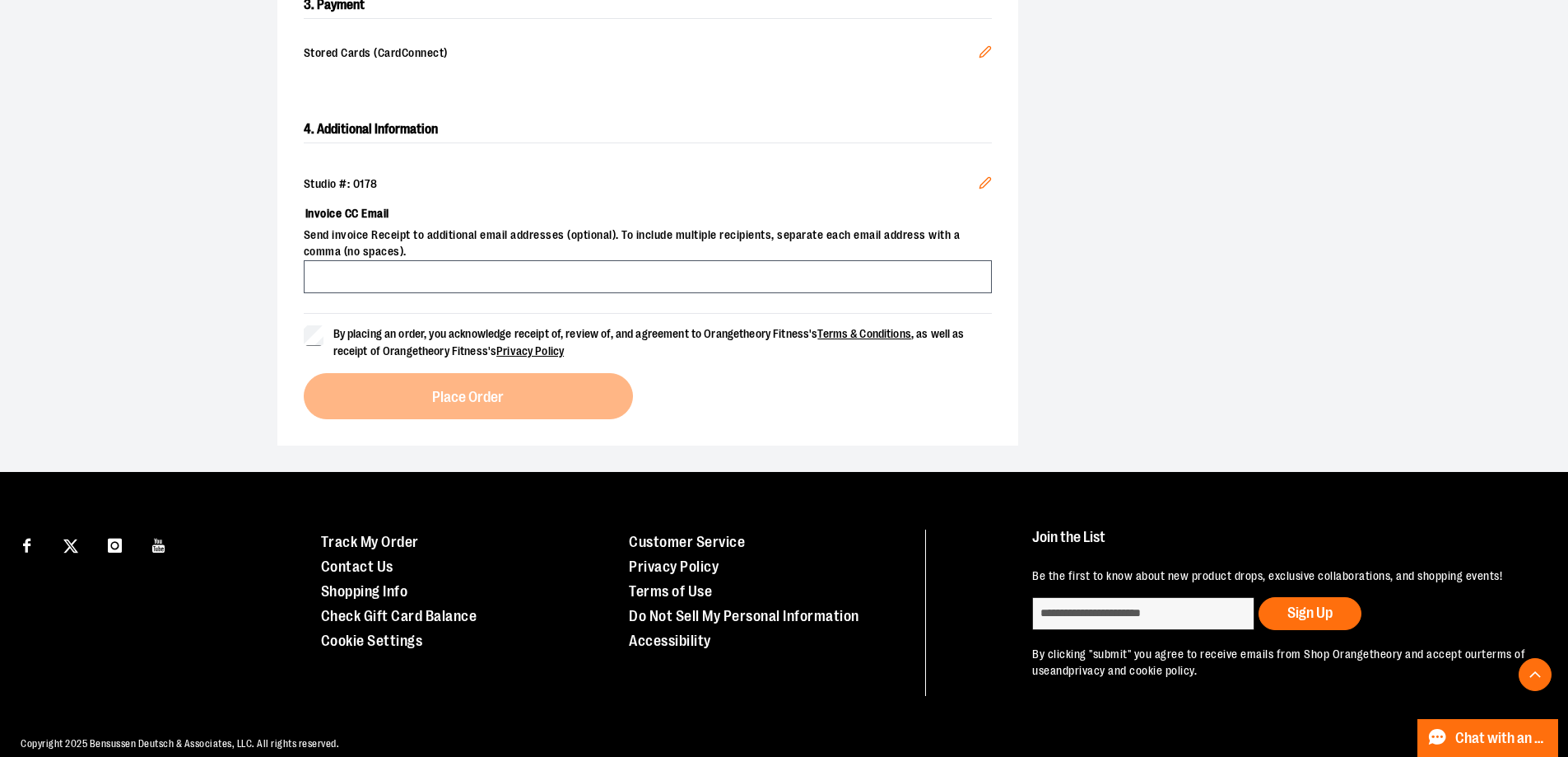
scroll to position [567, 0]
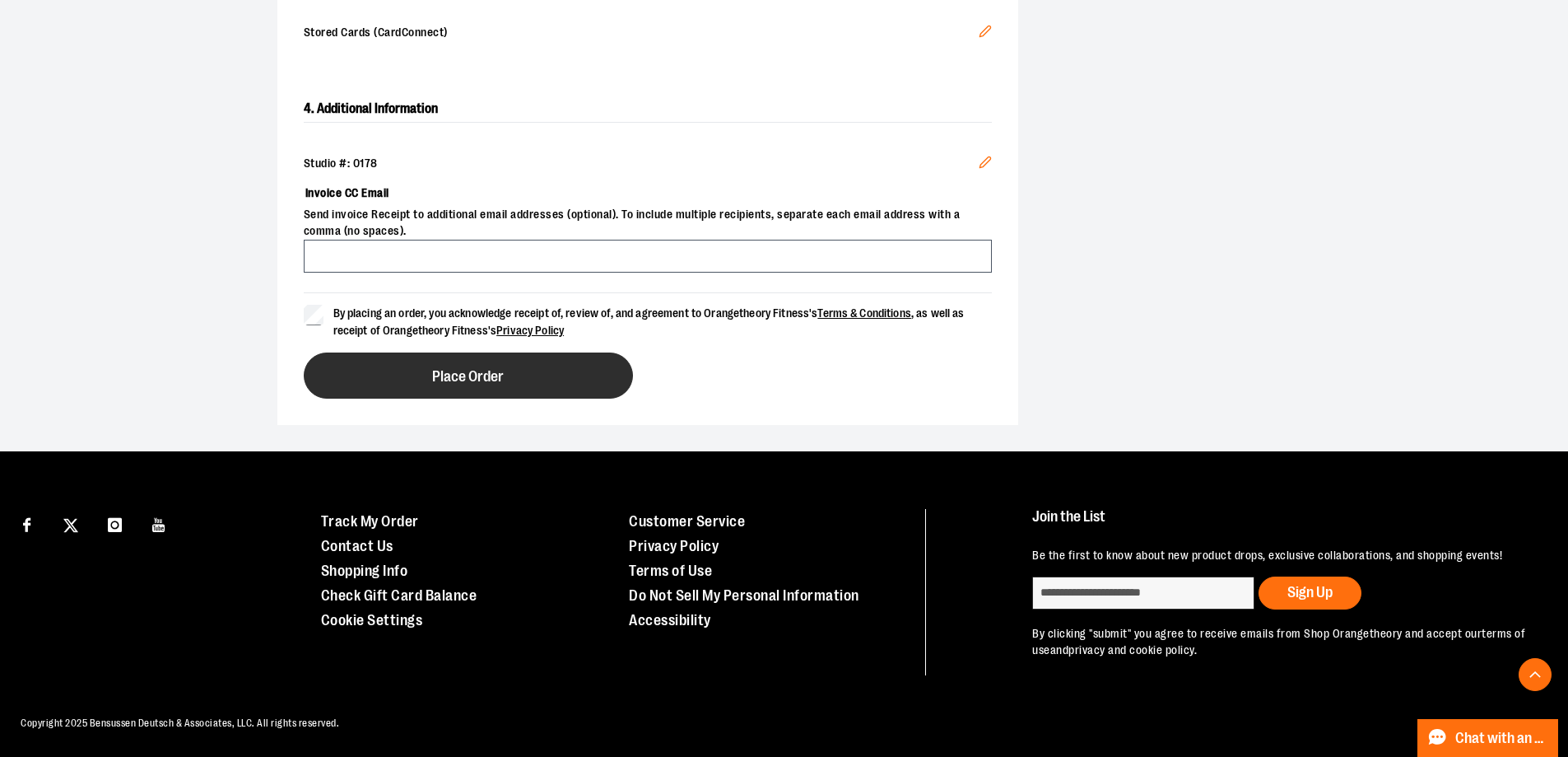
click at [402, 368] on button "Place Order" at bounding box center [469, 375] width 330 height 46
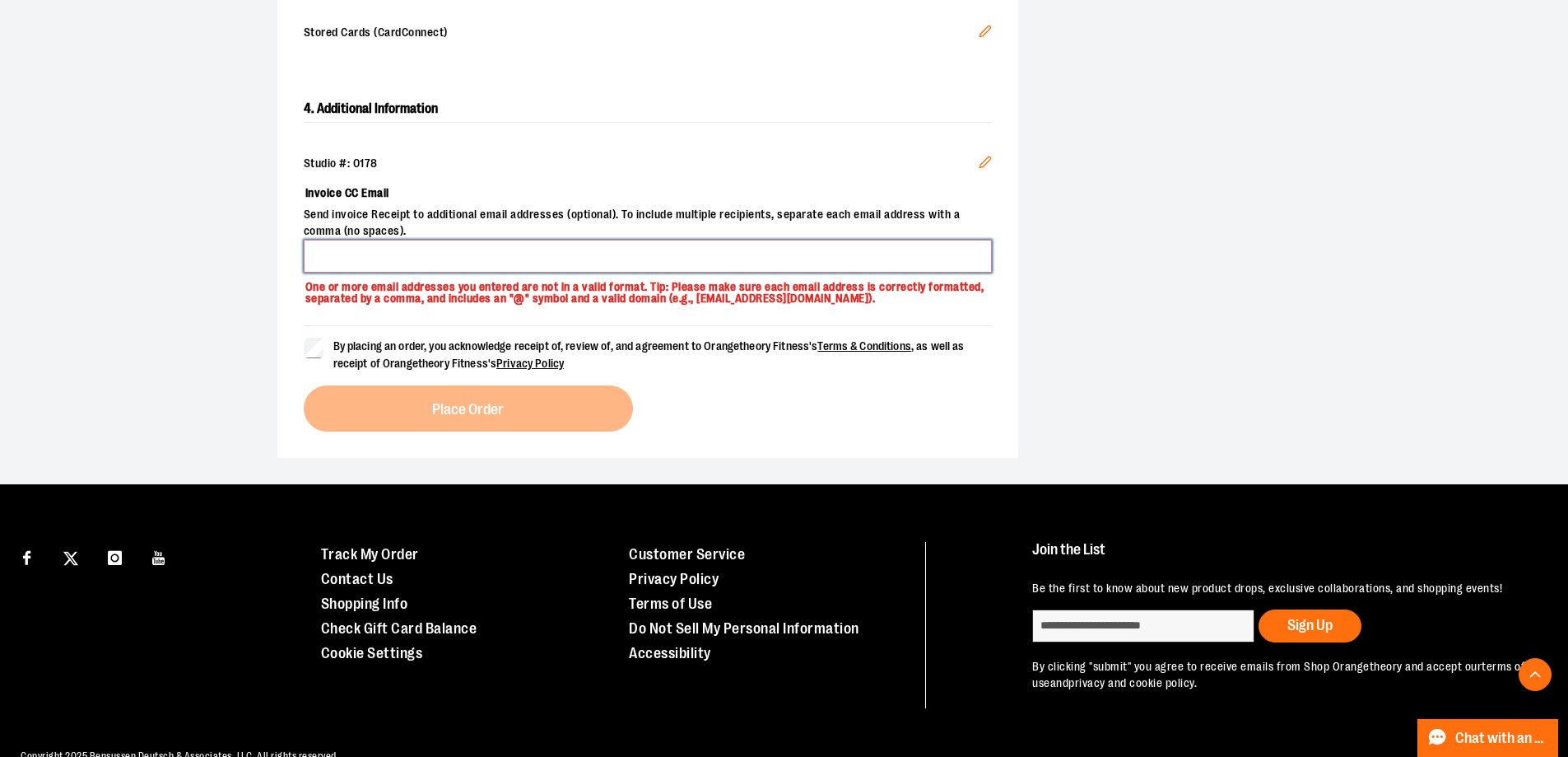
click at [607, 254] on input "Invoice CC Email" at bounding box center [648, 256] width 688 height 33
type input "**********"
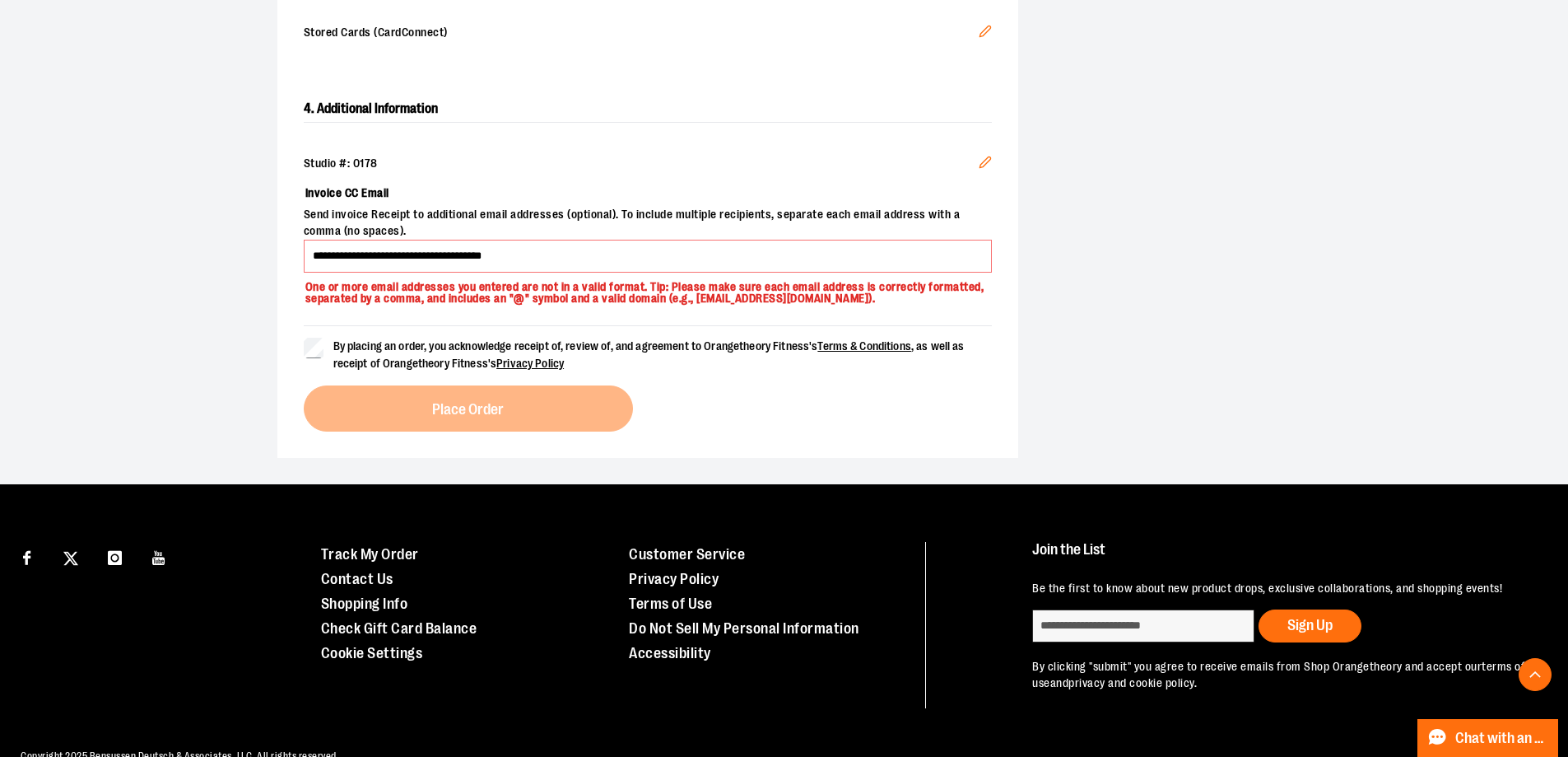
click at [379, 362] on span "By placing an order, you acknowledge receipt of, review of, and agreement to Or…" at bounding box center [649, 354] width 632 height 30
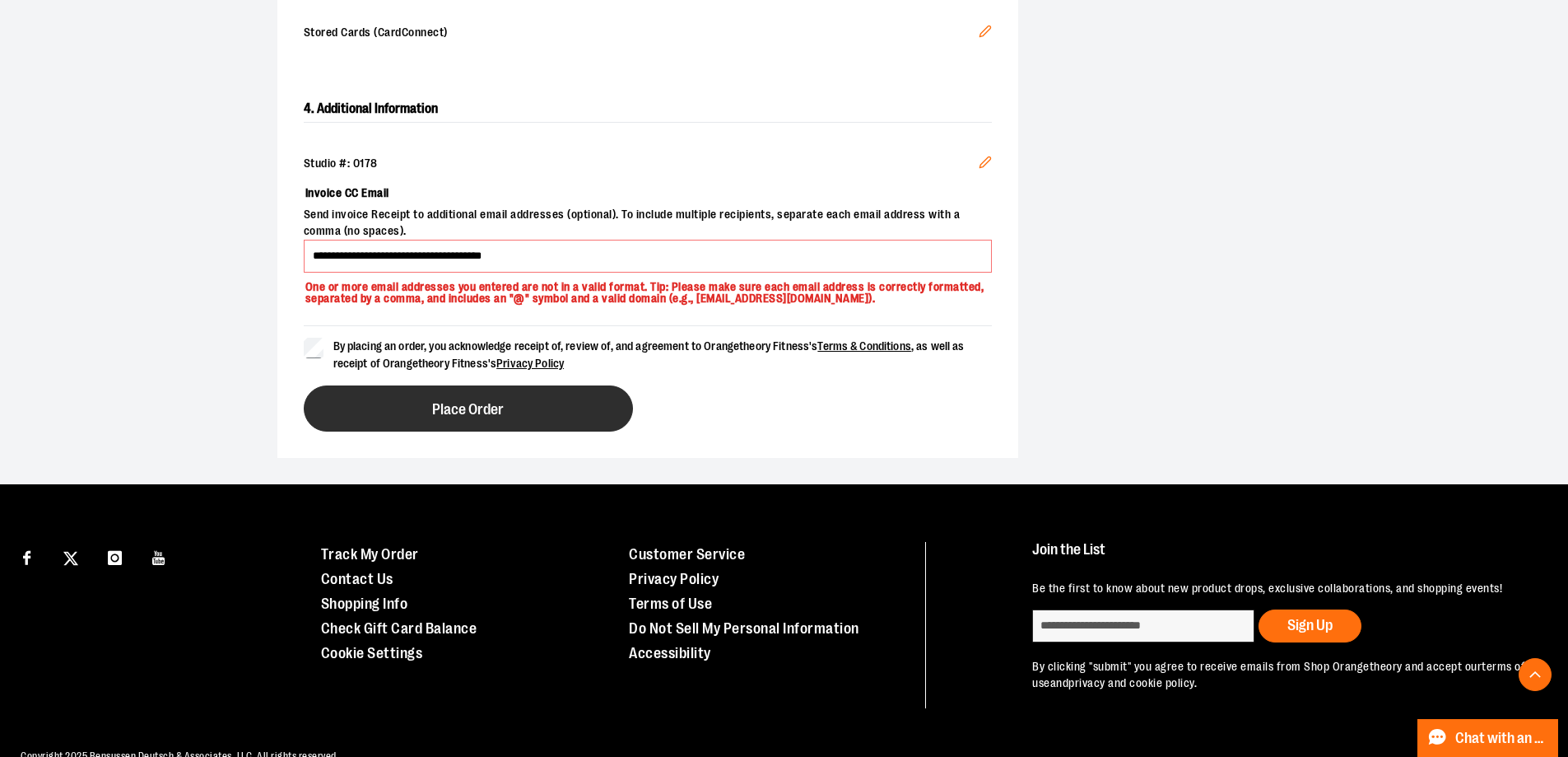
click at [469, 413] on span "Place Order" at bounding box center [468, 409] width 72 height 16
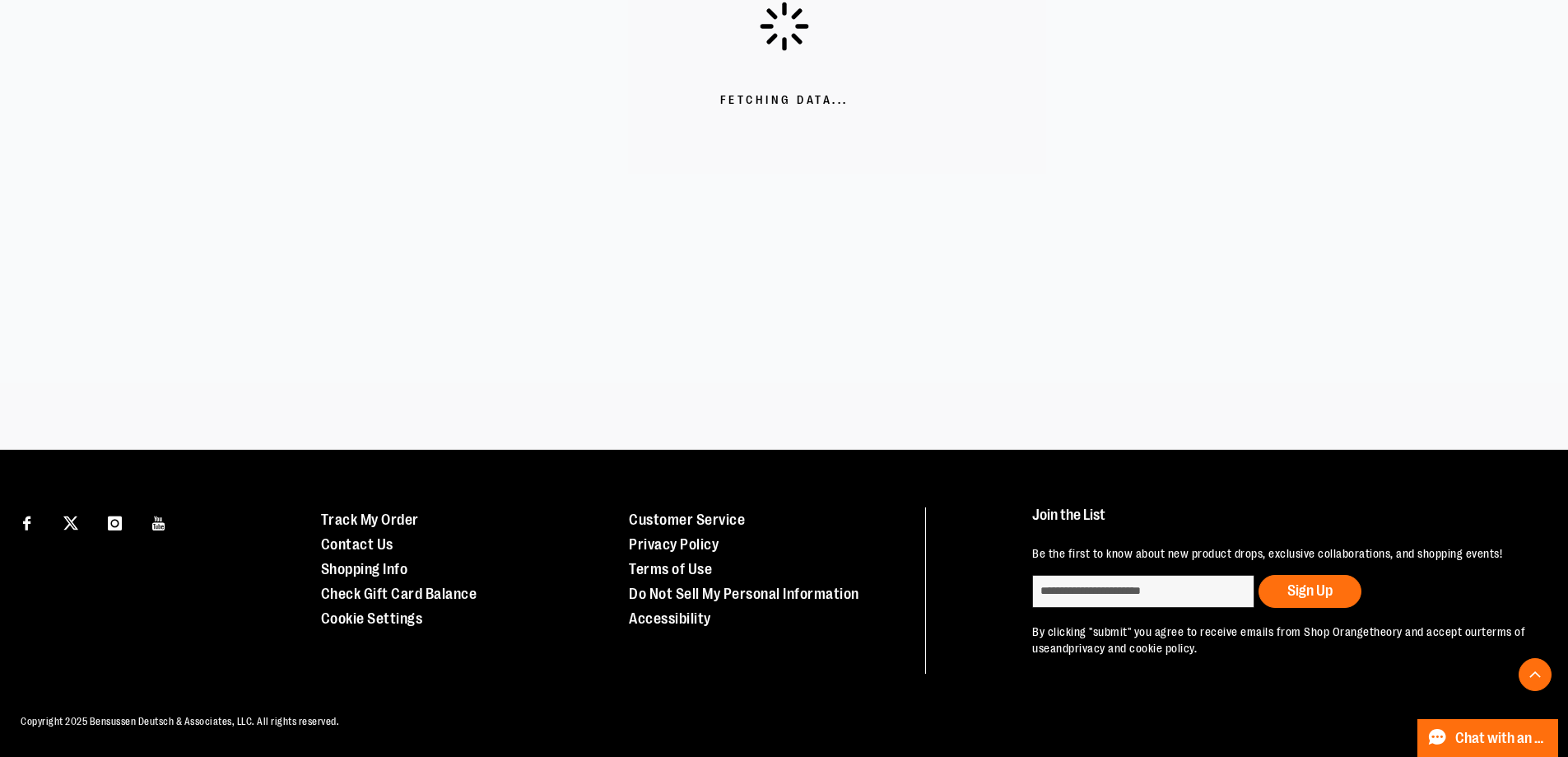
scroll to position [454, 0]
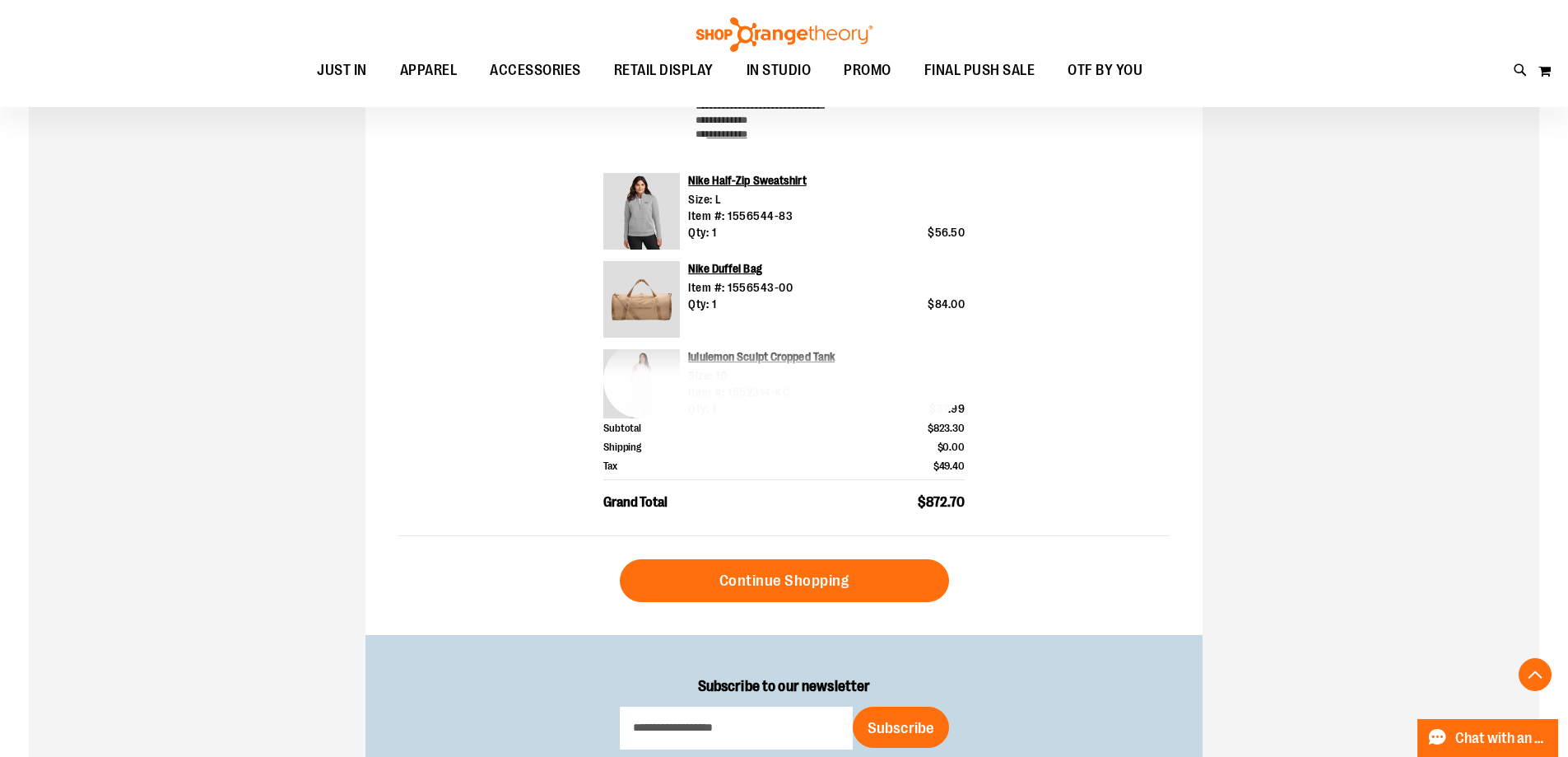
scroll to position [246, 0]
